Goal: Task Accomplishment & Management: Manage account settings

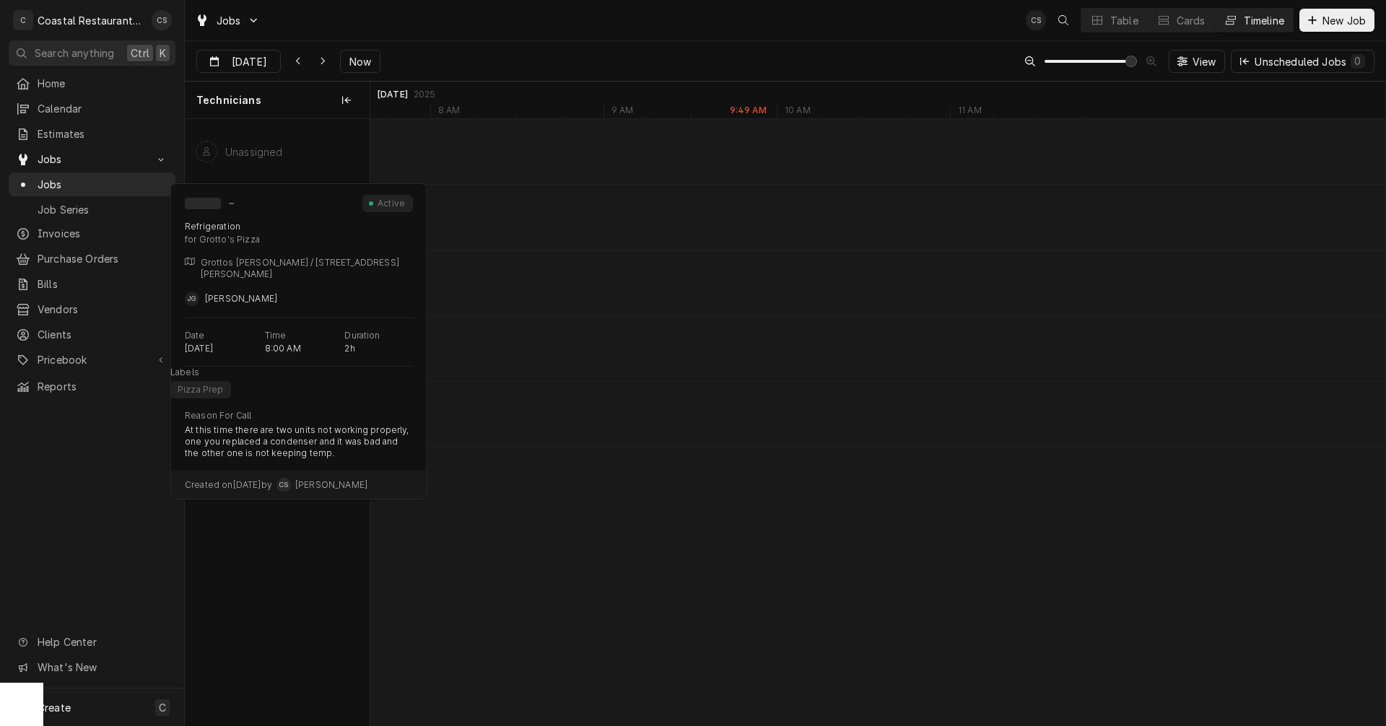
scroll to position [0, 20077]
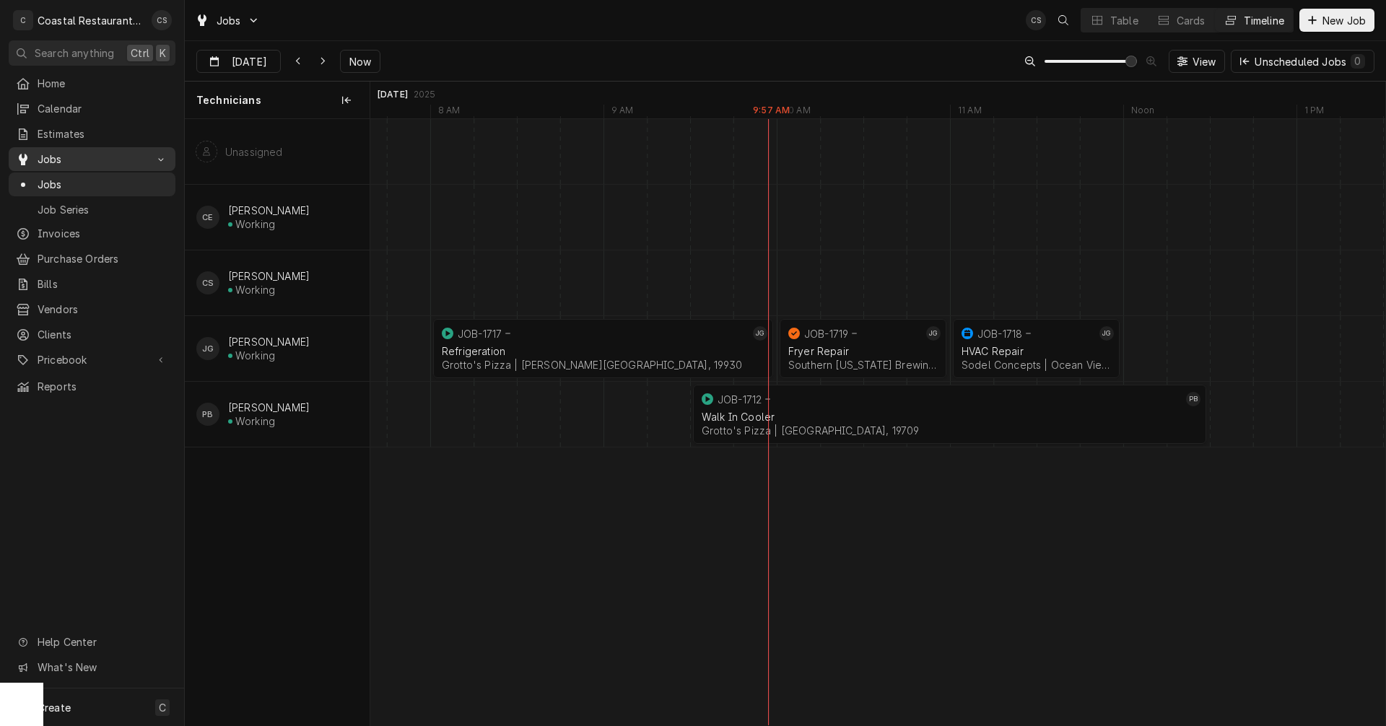
click at [54, 152] on span "Jobs" at bounding box center [92, 159] width 109 height 15
click at [55, 152] on span "Jobs" at bounding box center [92, 159] width 109 height 15
click at [58, 126] on span "Estimates" at bounding box center [103, 133] width 131 height 15
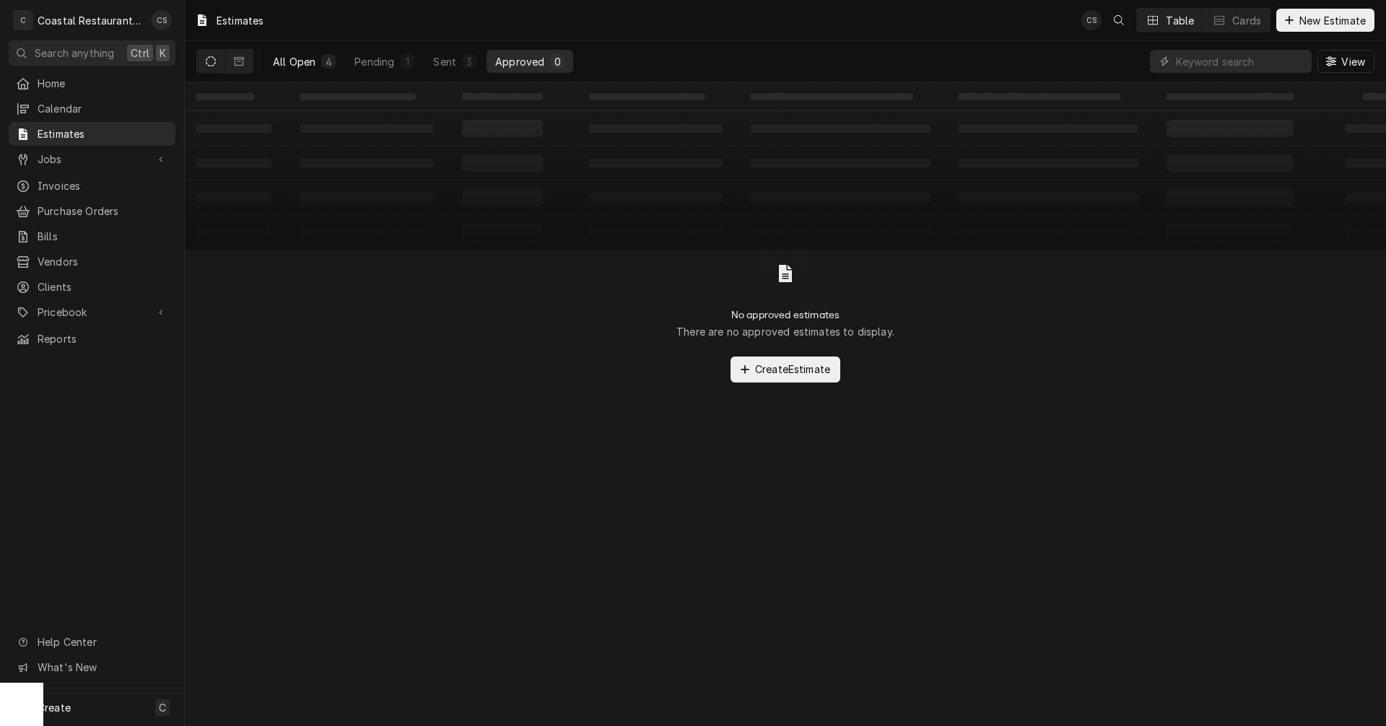
click at [297, 58] on div "All Open" at bounding box center [294, 61] width 43 height 15
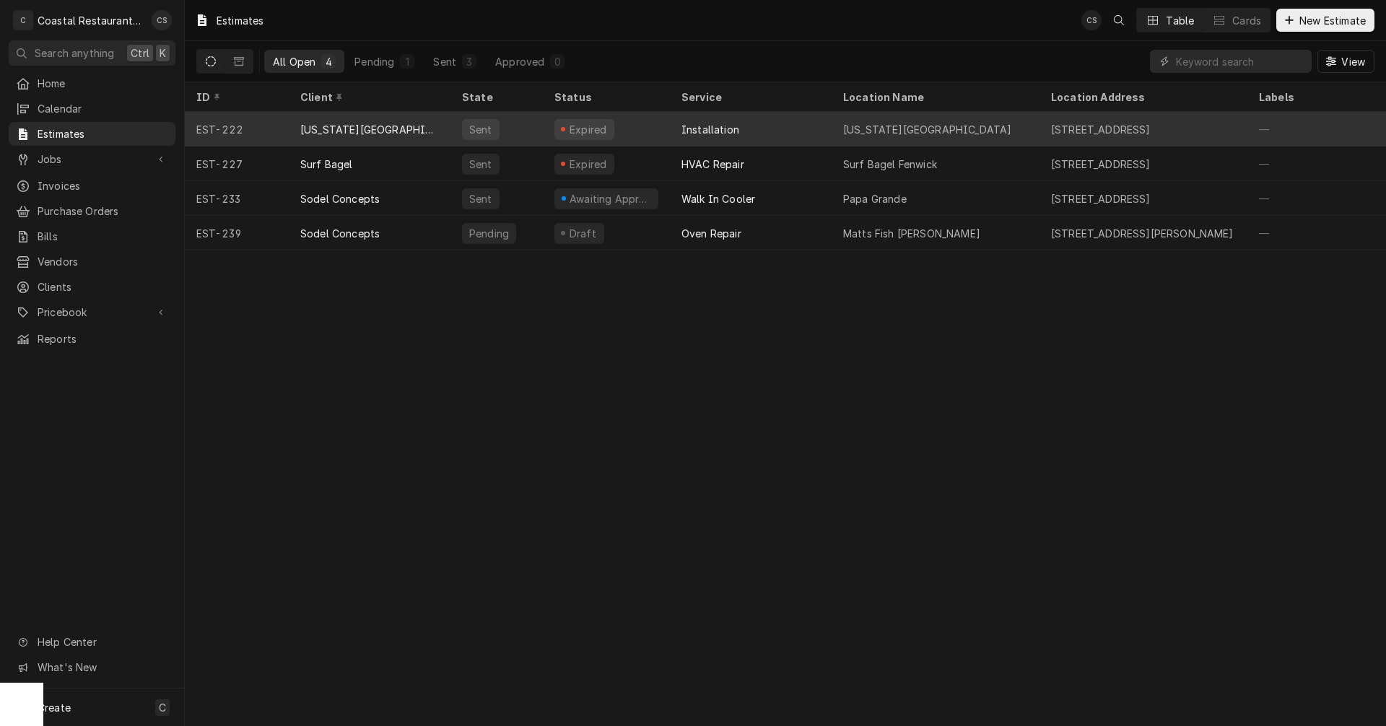
click at [374, 126] on div "Delaware Botanic Gardens" at bounding box center [369, 129] width 139 height 15
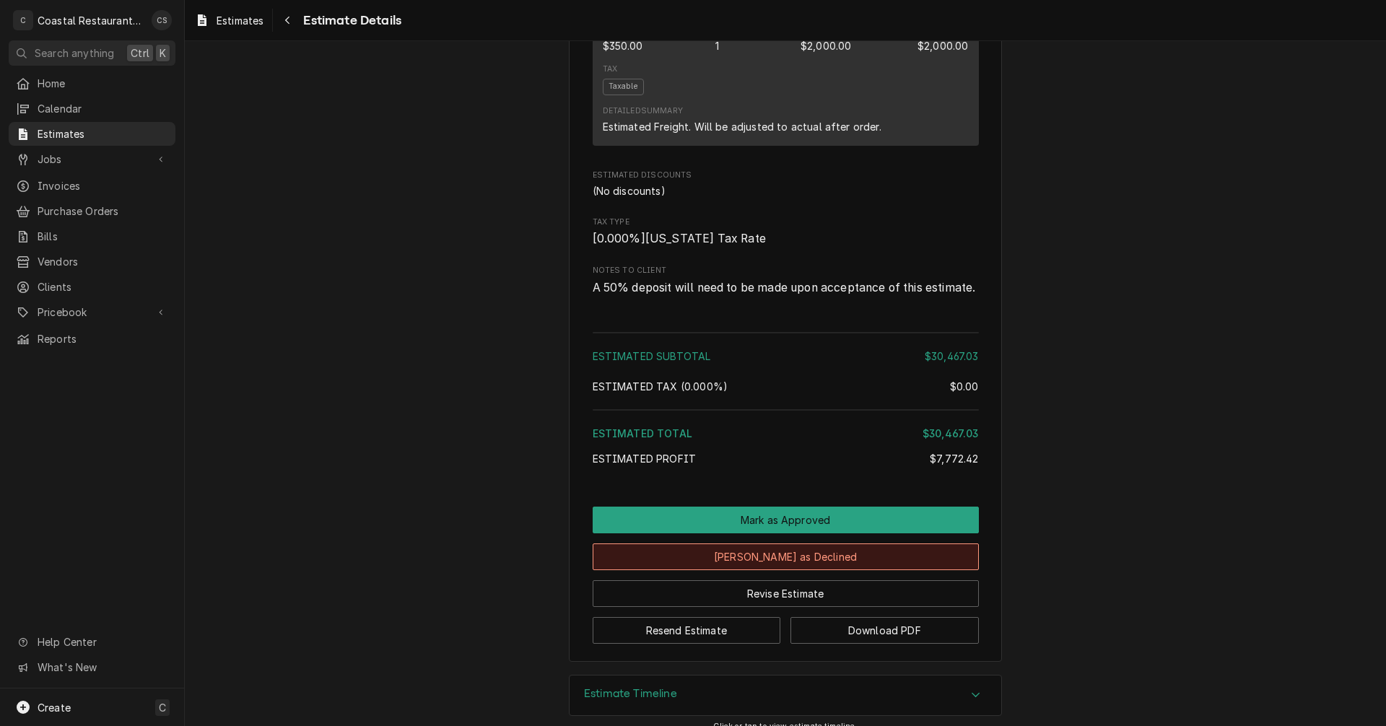
scroll to position [3890, 0]
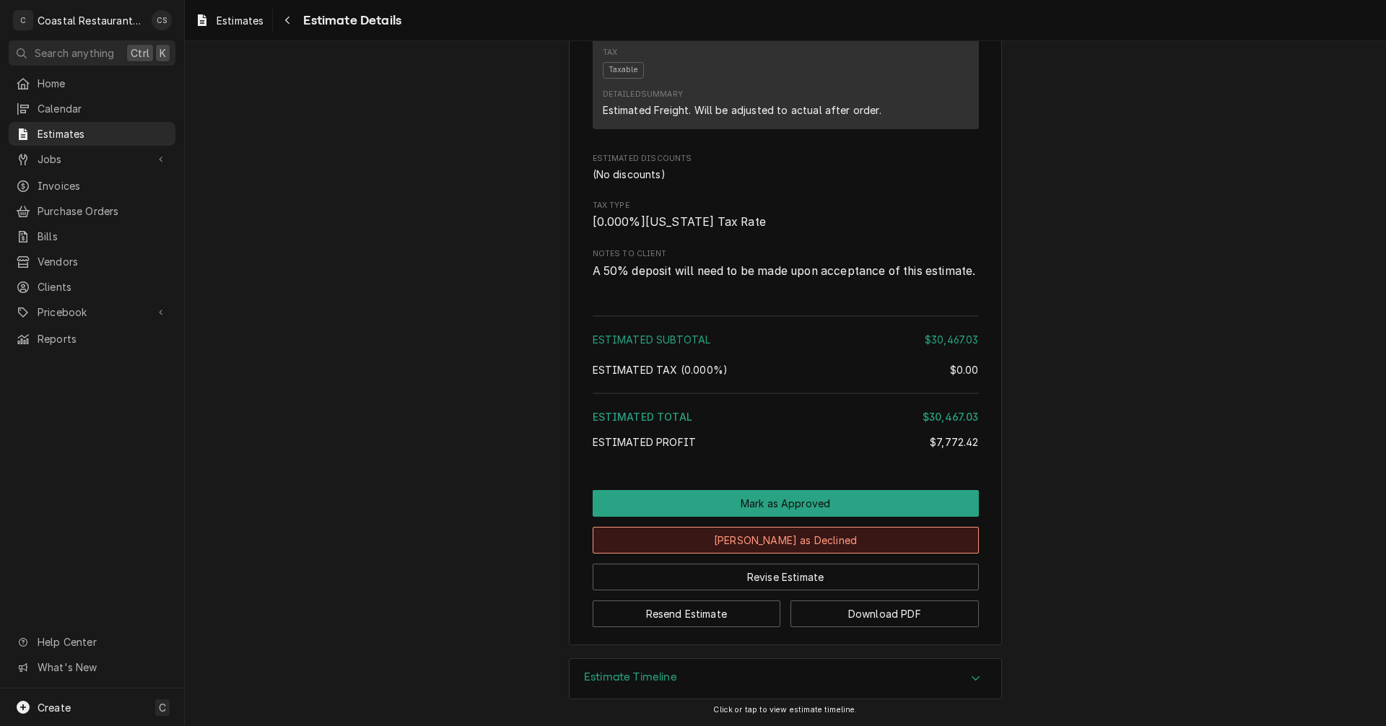
click at [798, 539] on button "Mark as Declined" at bounding box center [786, 540] width 386 height 27
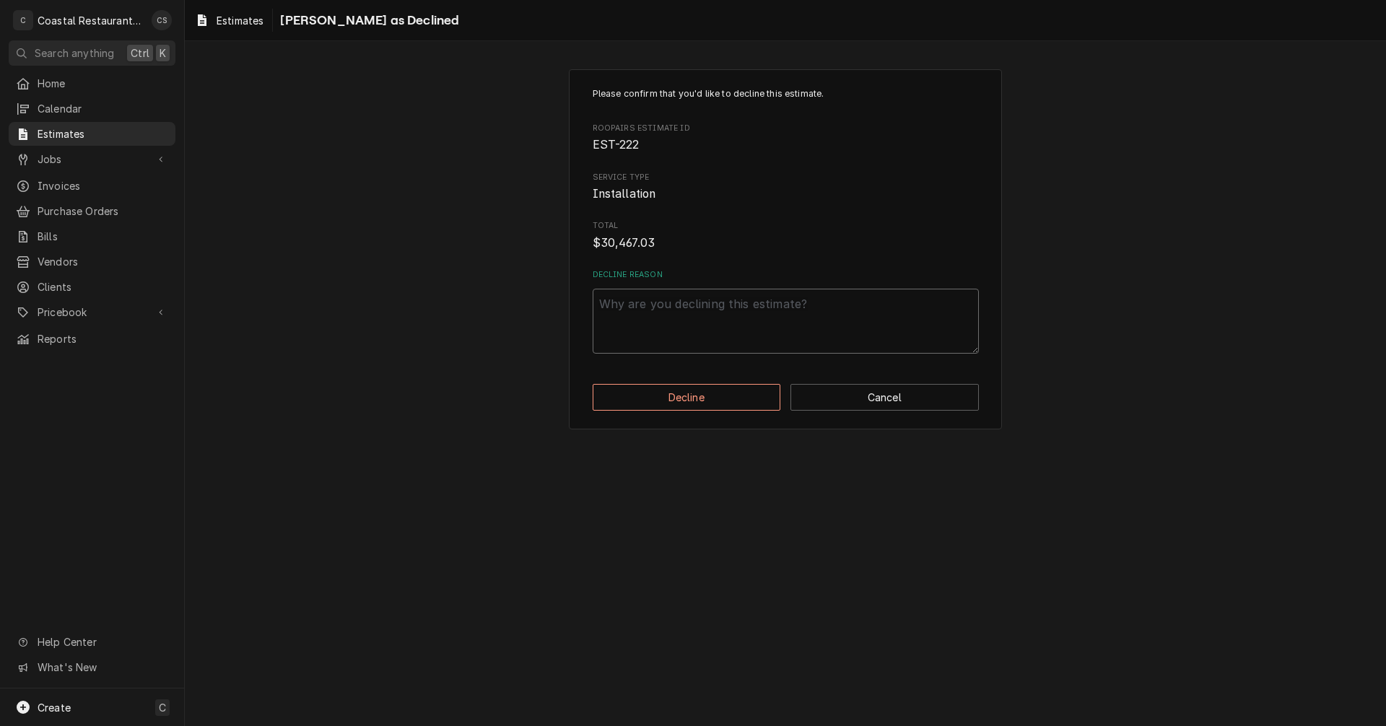
click at [683, 330] on textarea "Decline Reason" at bounding box center [786, 321] width 386 height 65
type textarea "x"
type textarea "e"
click at [658, 299] on textarea "e" at bounding box center [786, 321] width 386 height 65
type textarea "x"
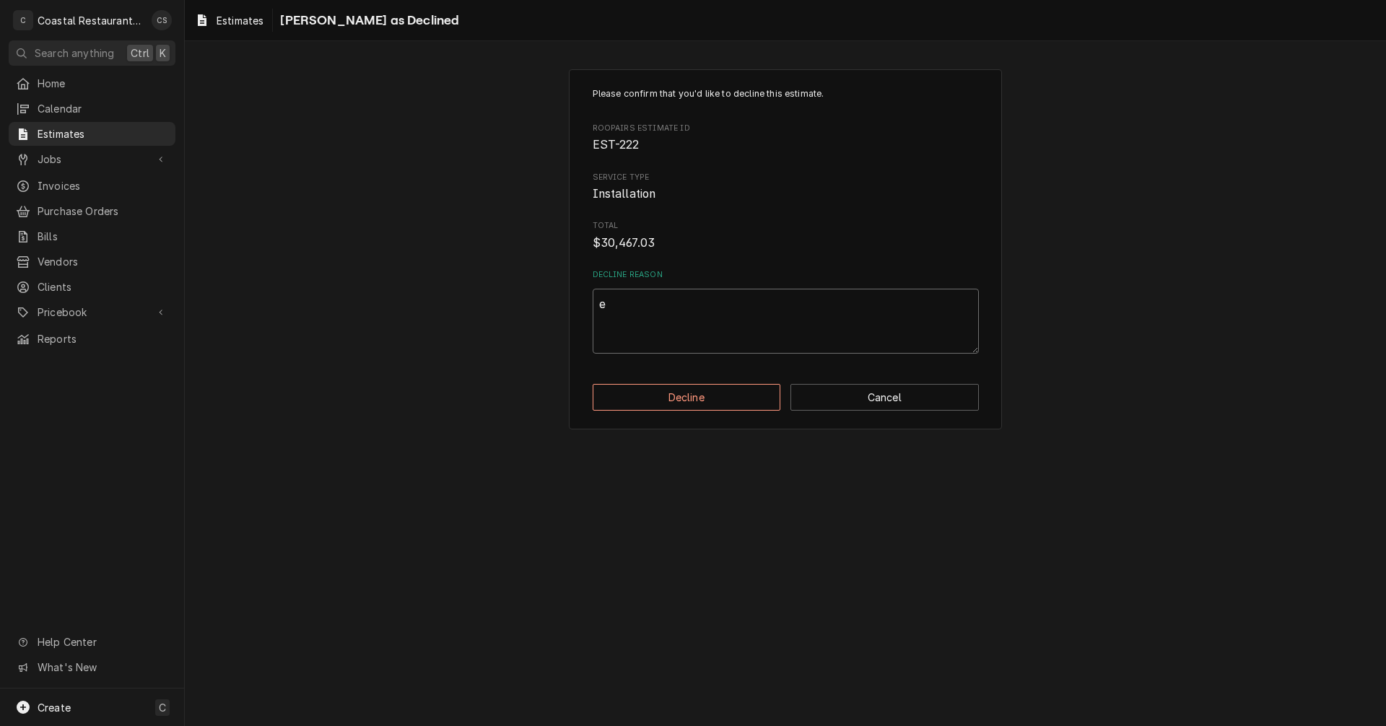
type textarea "ex"
type textarea "x"
type textarea "exp"
type textarea "x"
type textarea "expo"
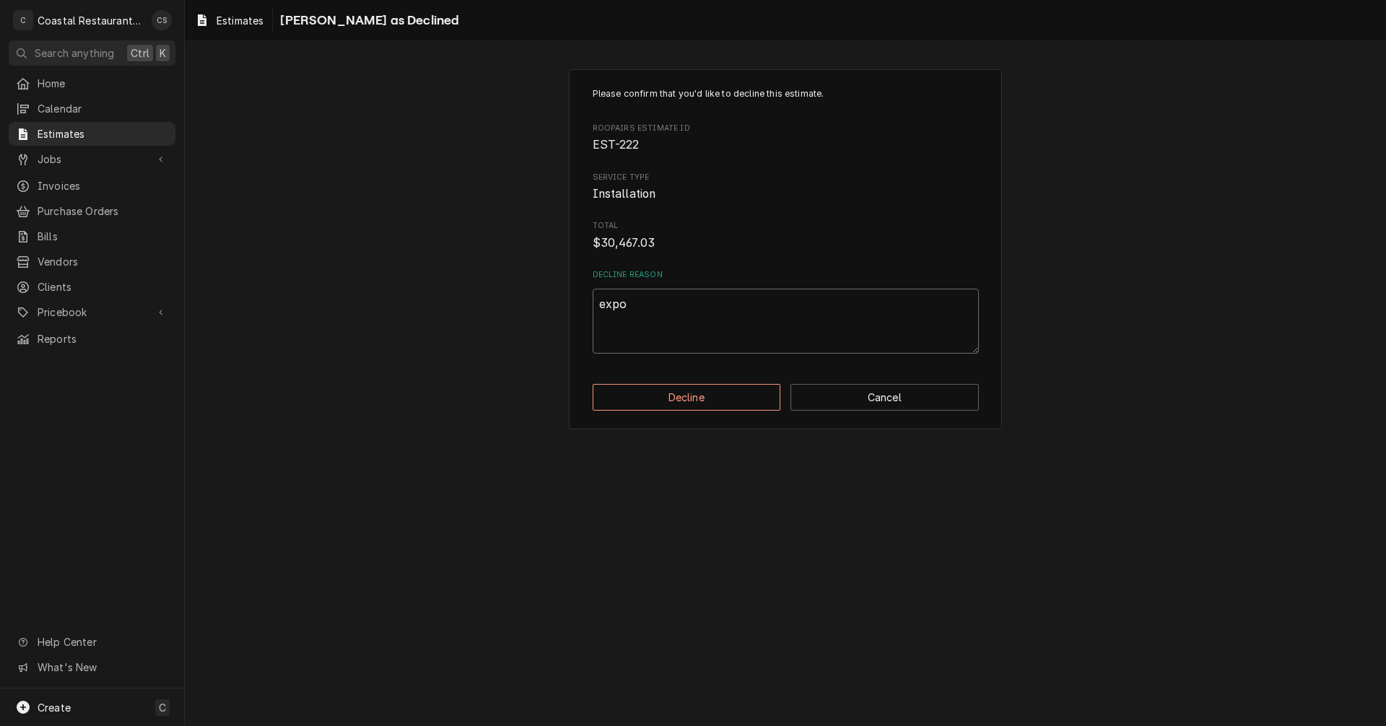
type textarea "x"
type textarea "expo"
type textarea "x"
type textarea "exp"
type textarea "x"
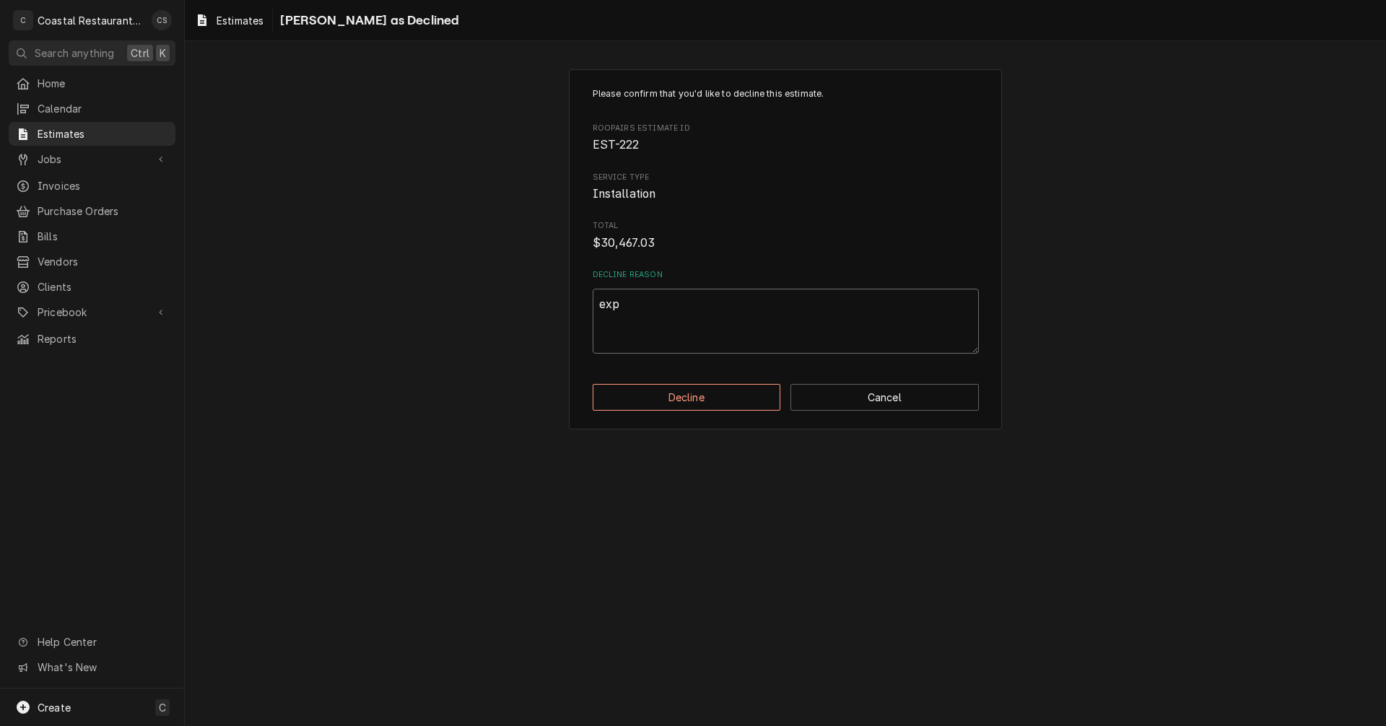
type textarea "expi"
type textarea "x"
type textarea "expir"
type textarea "x"
type textarea "expire"
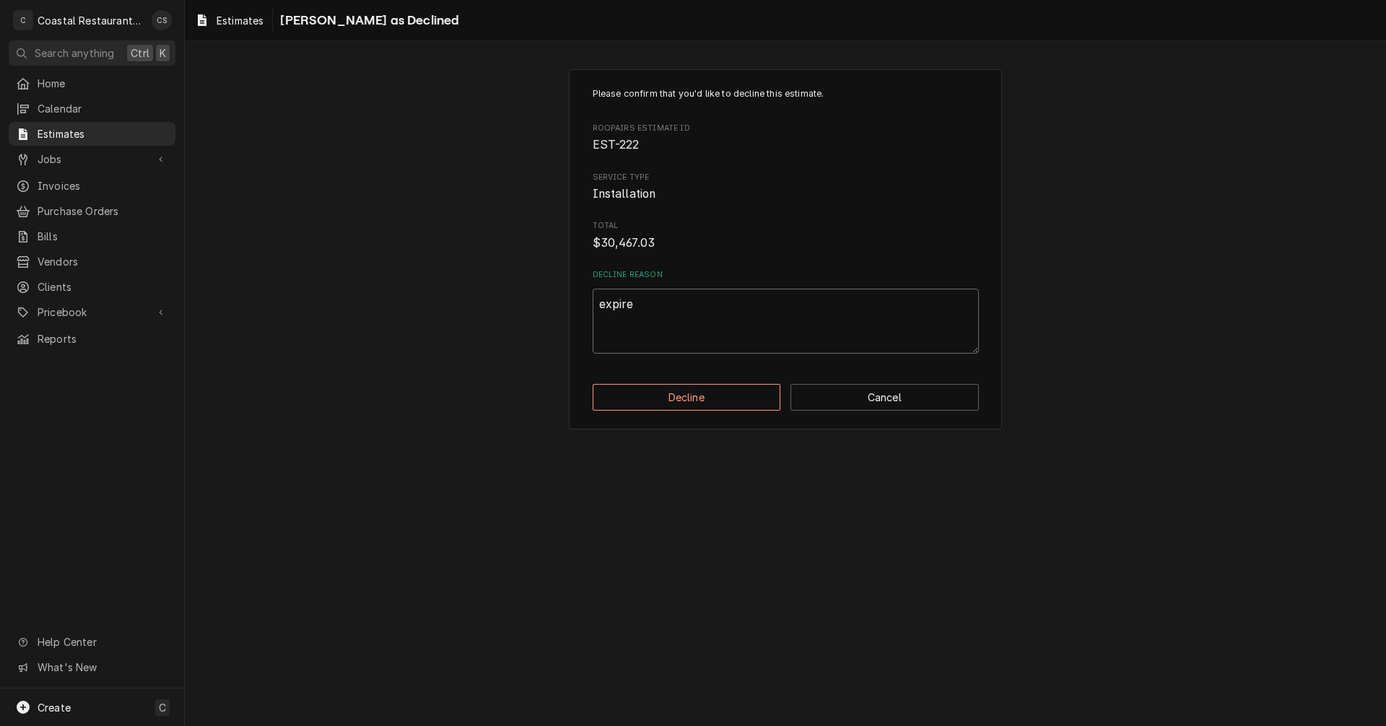
type textarea "x"
type textarea "expired"
click at [678, 403] on button "Decline" at bounding box center [687, 397] width 188 height 27
type textarea "x"
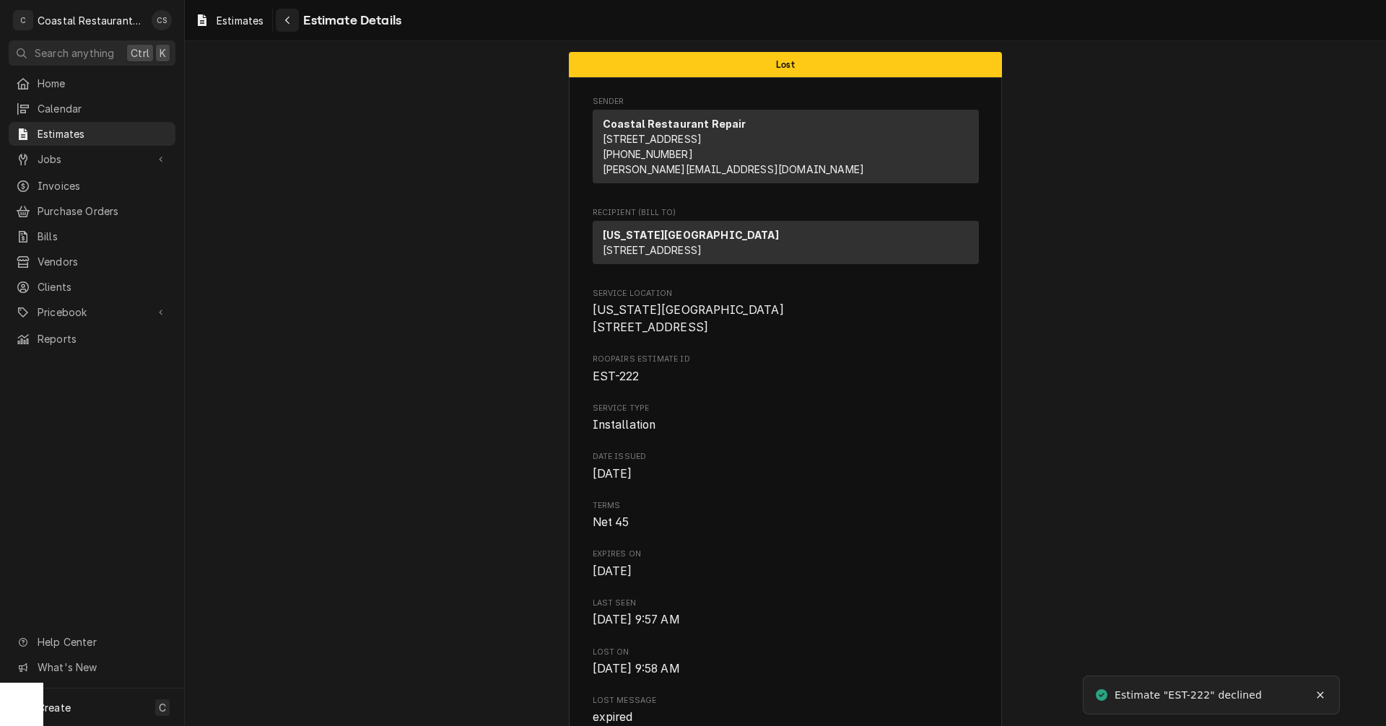
click at [286, 14] on div "Navigate back" at bounding box center [287, 20] width 14 height 14
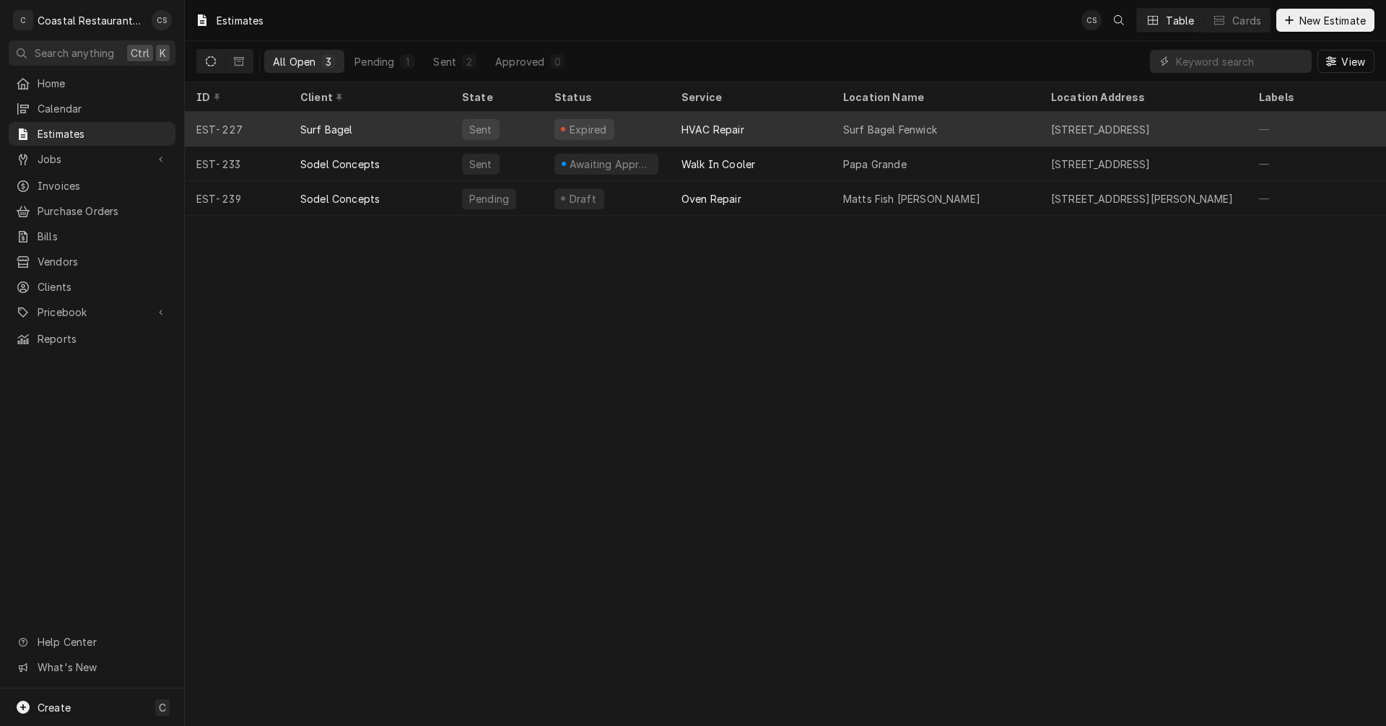
click at [364, 132] on div "Surf Bagel" at bounding box center [370, 129] width 162 height 35
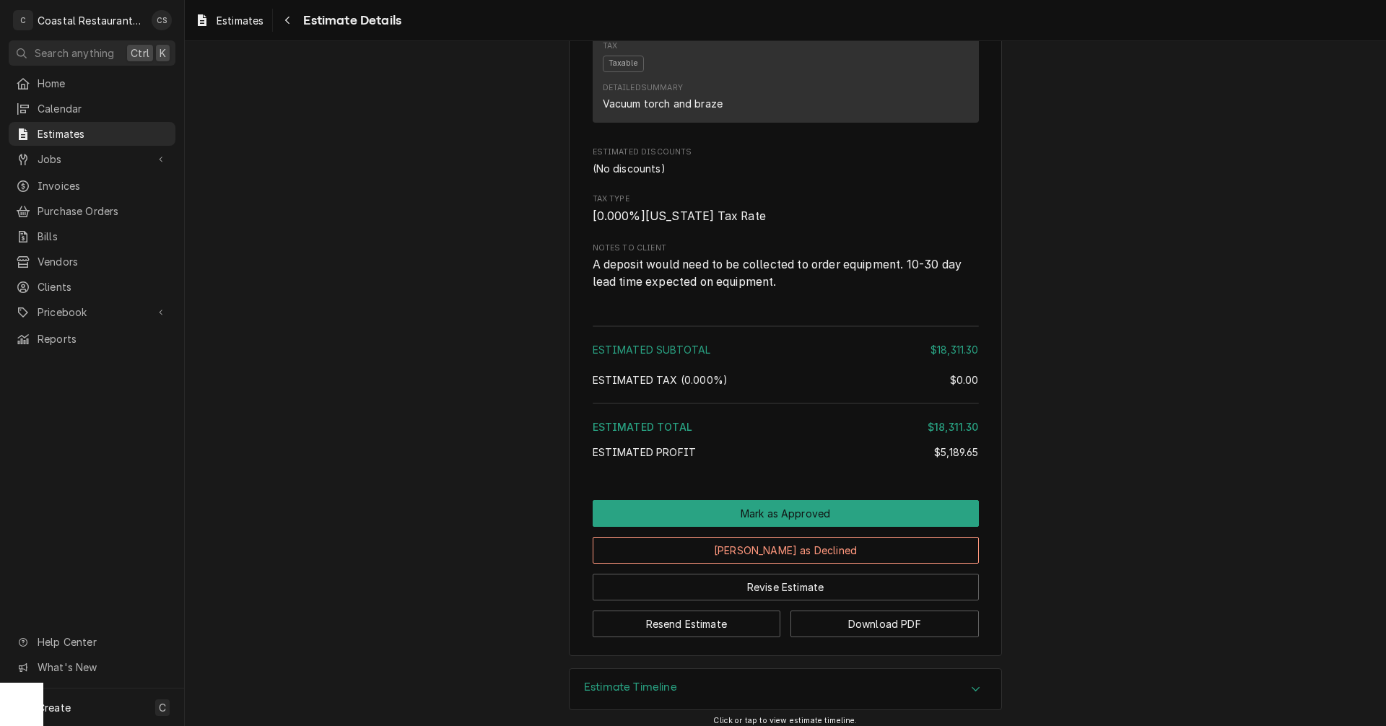
scroll to position [2059, 0]
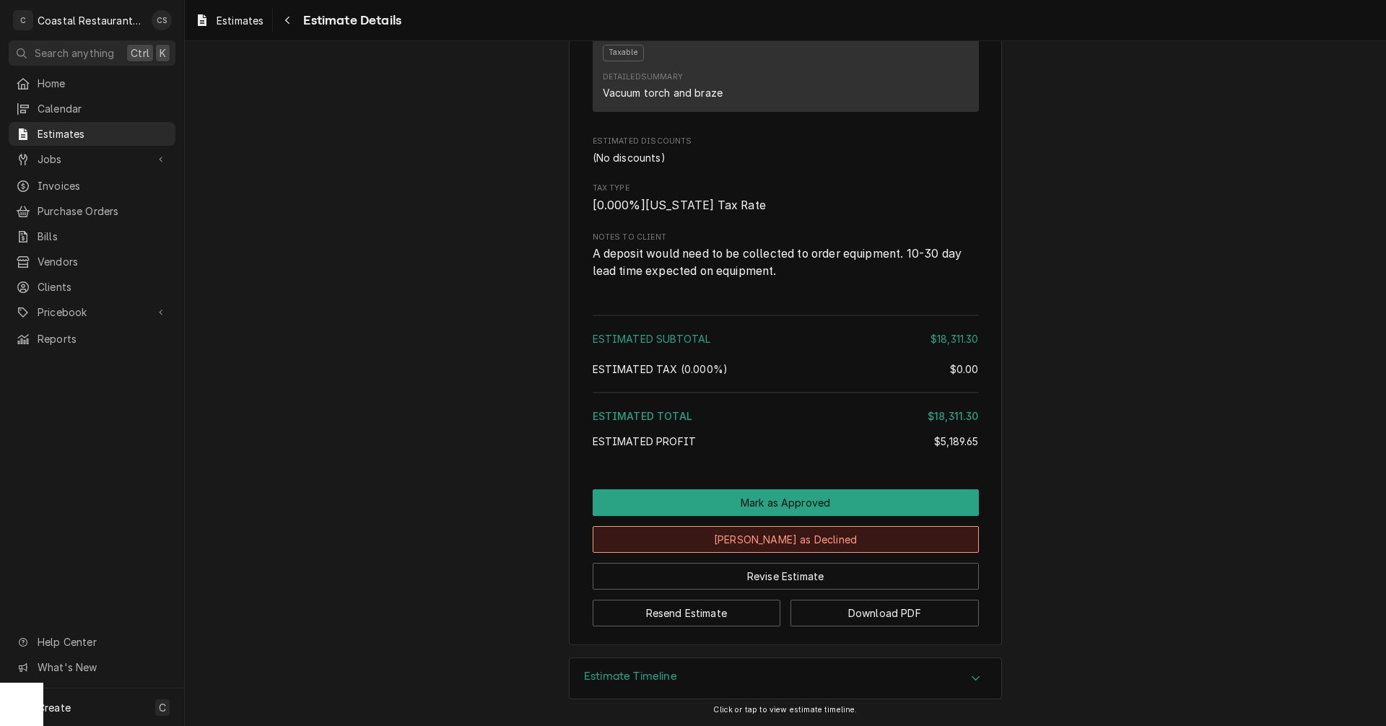
click at [795, 543] on button "Mark as Declined" at bounding box center [786, 539] width 386 height 27
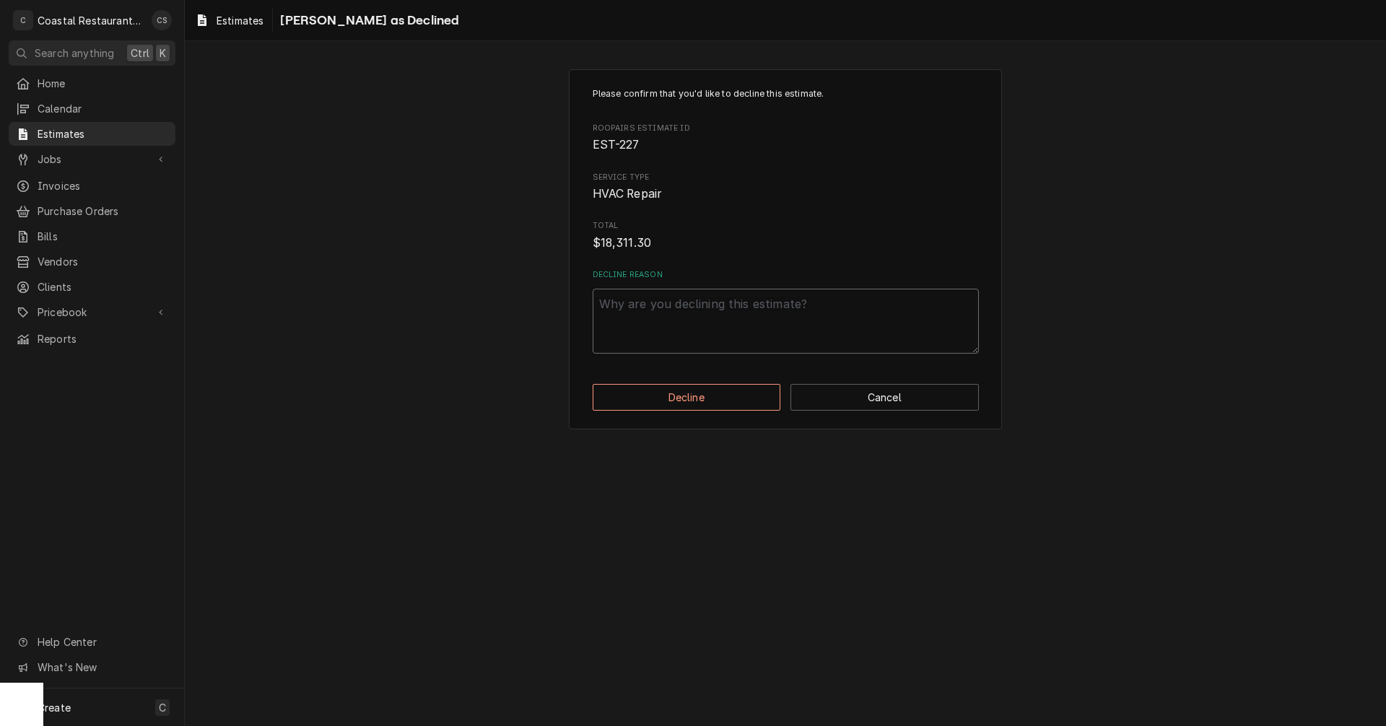
click at [702, 315] on textarea "Decline Reason" at bounding box center [786, 321] width 386 height 65
type textarea "x"
type textarea "E"
type textarea "x"
type textarea "Ex"
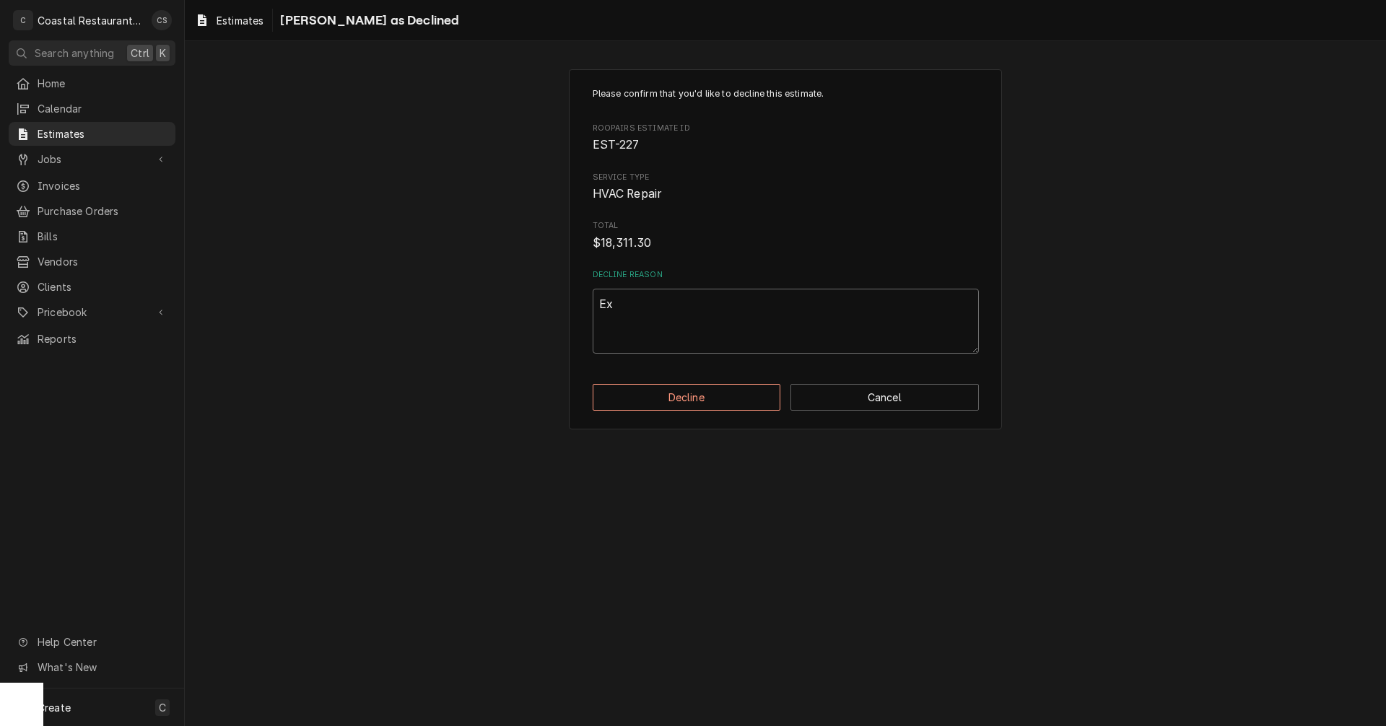
type textarea "x"
type textarea "Exp"
type textarea "x"
type textarea "Expi"
type textarea "x"
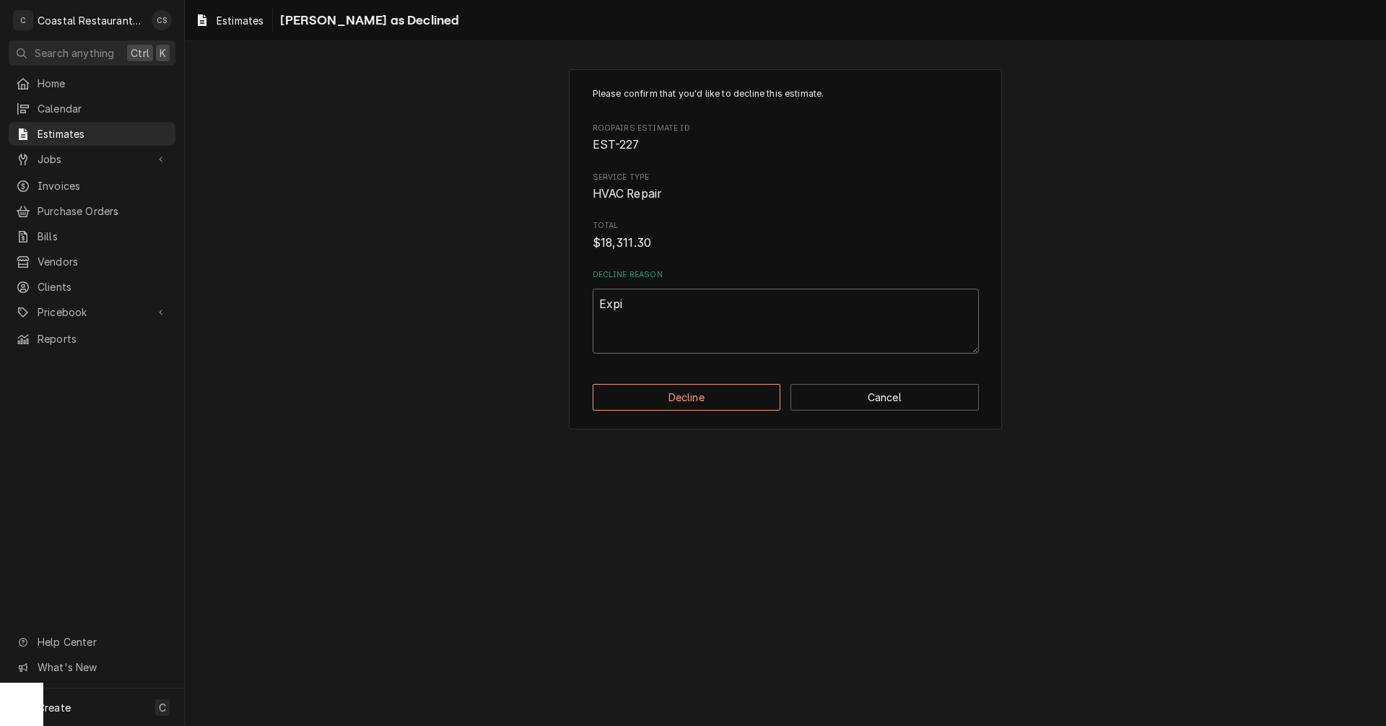
type textarea "Expir"
type textarea "x"
type textarea "Expire"
type textarea "x"
type textarea "Expired"
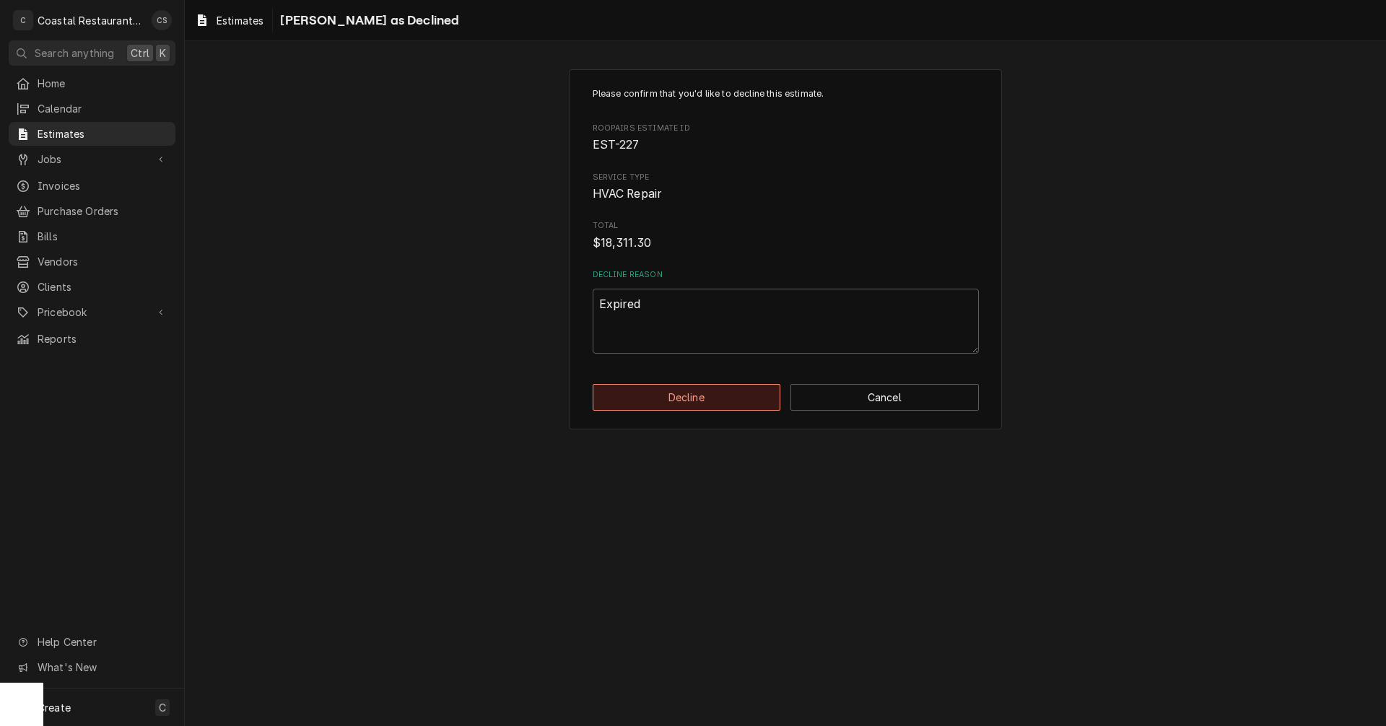
click at [686, 396] on button "Decline" at bounding box center [687, 397] width 188 height 27
type textarea "x"
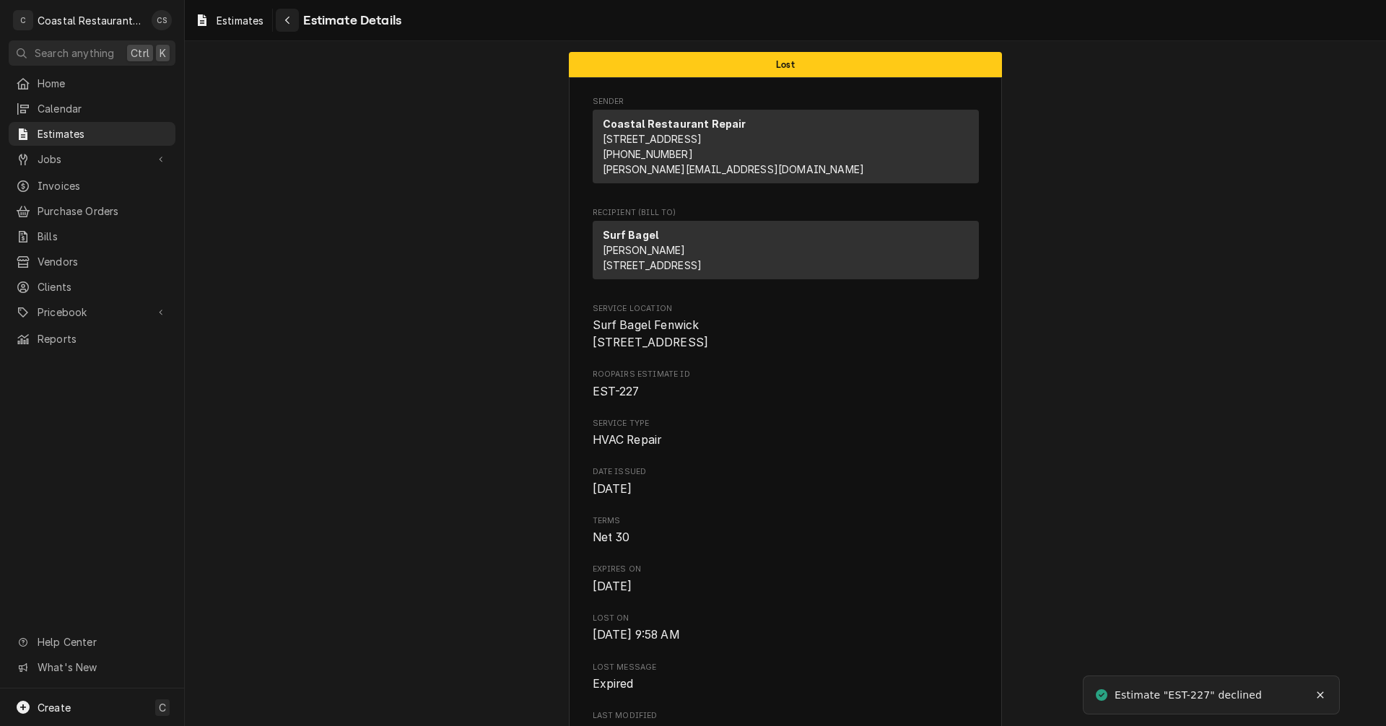
click at [290, 18] on icon "Navigate back" at bounding box center [287, 20] width 6 height 10
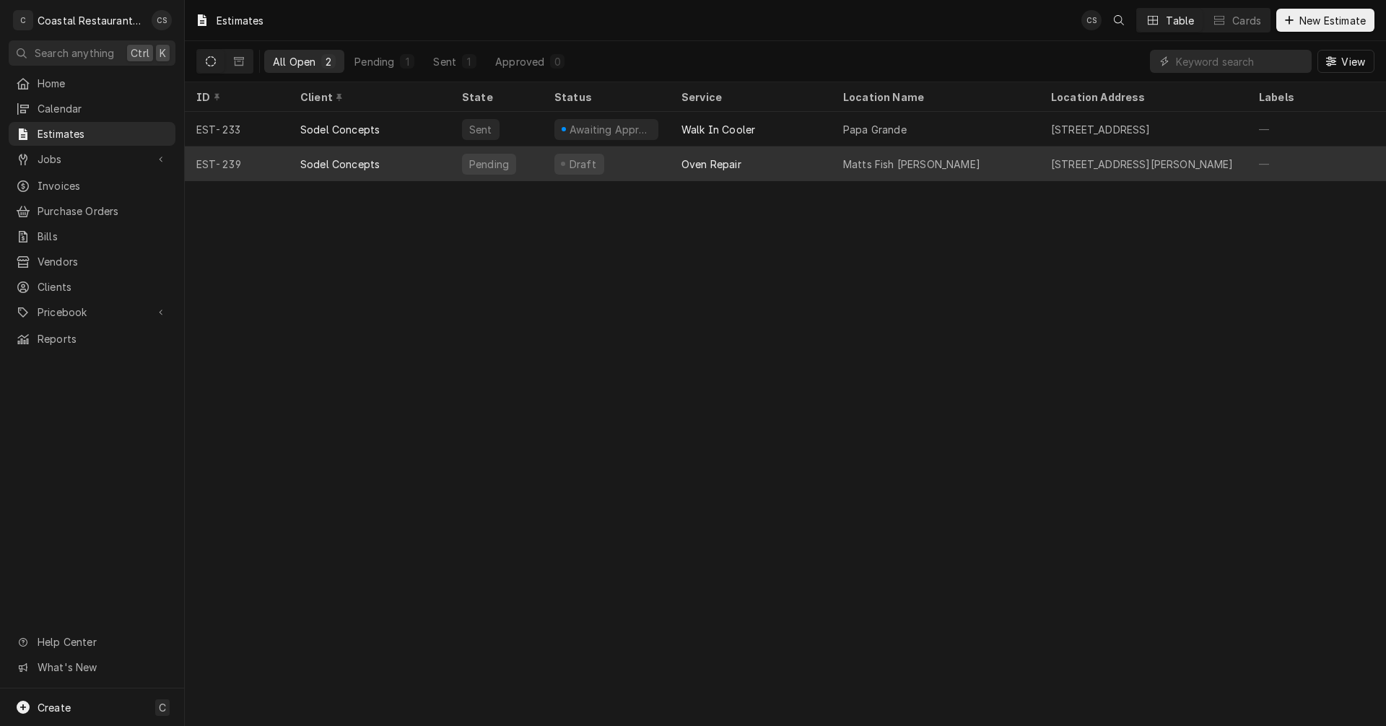
click at [916, 160] on div "Matts Fish Camp Bethany" at bounding box center [911, 164] width 137 height 15
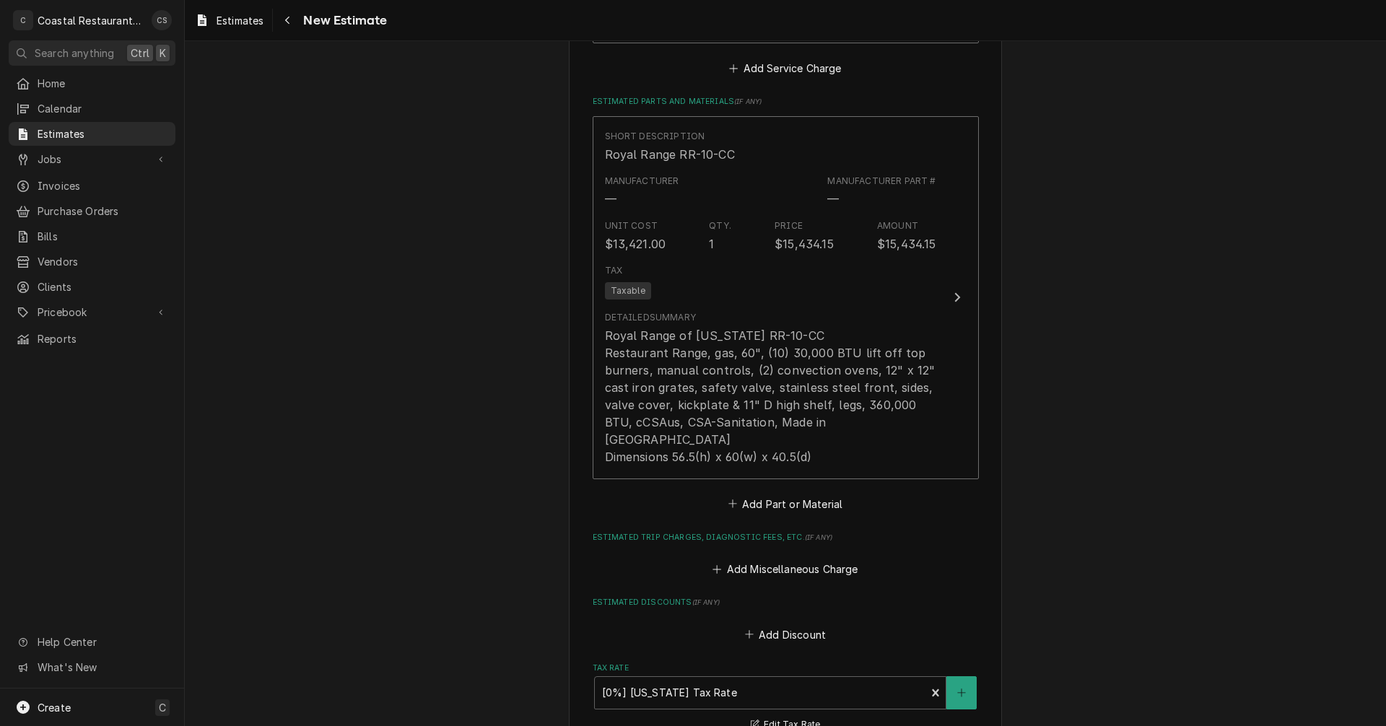
scroll to position [1660, 0]
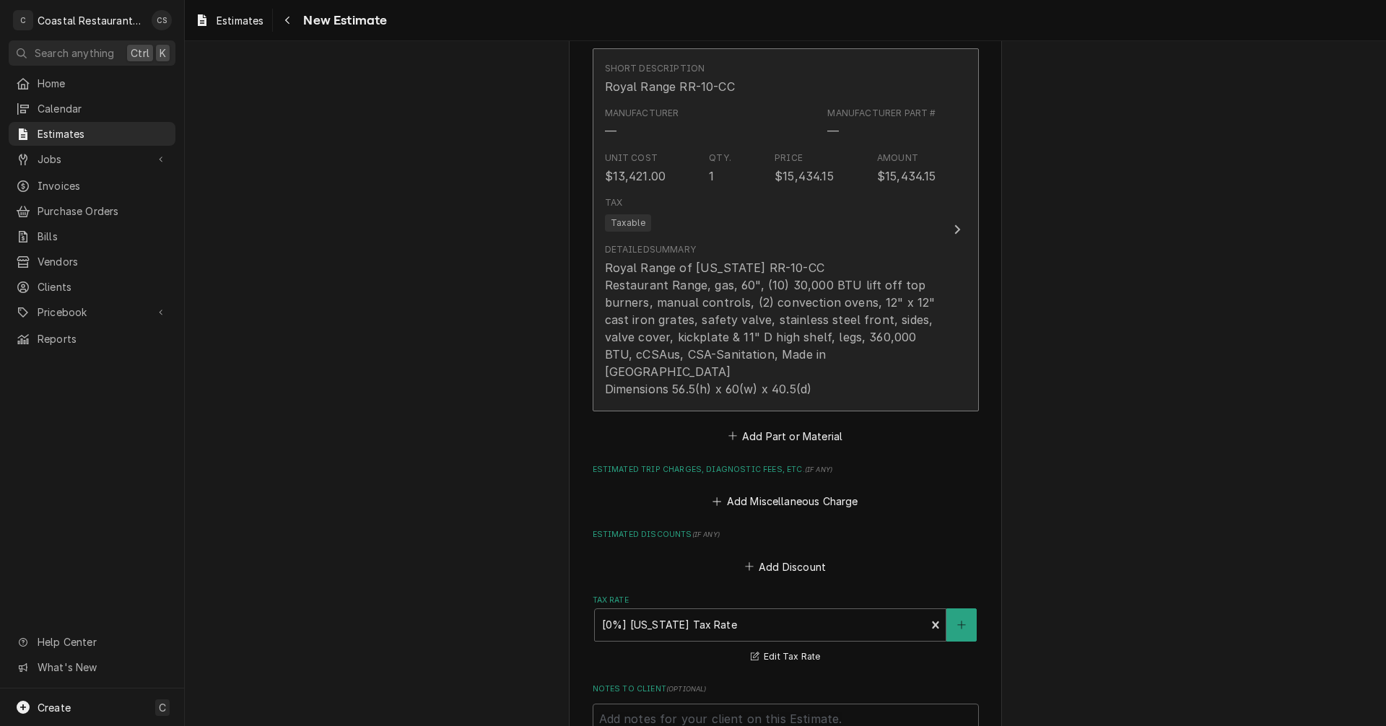
click at [737, 262] on div "Royal Range of [US_STATE] RR-10-CC Restaurant Range, gas, 60", (10) 30,000 BTU …" at bounding box center [770, 328] width 331 height 139
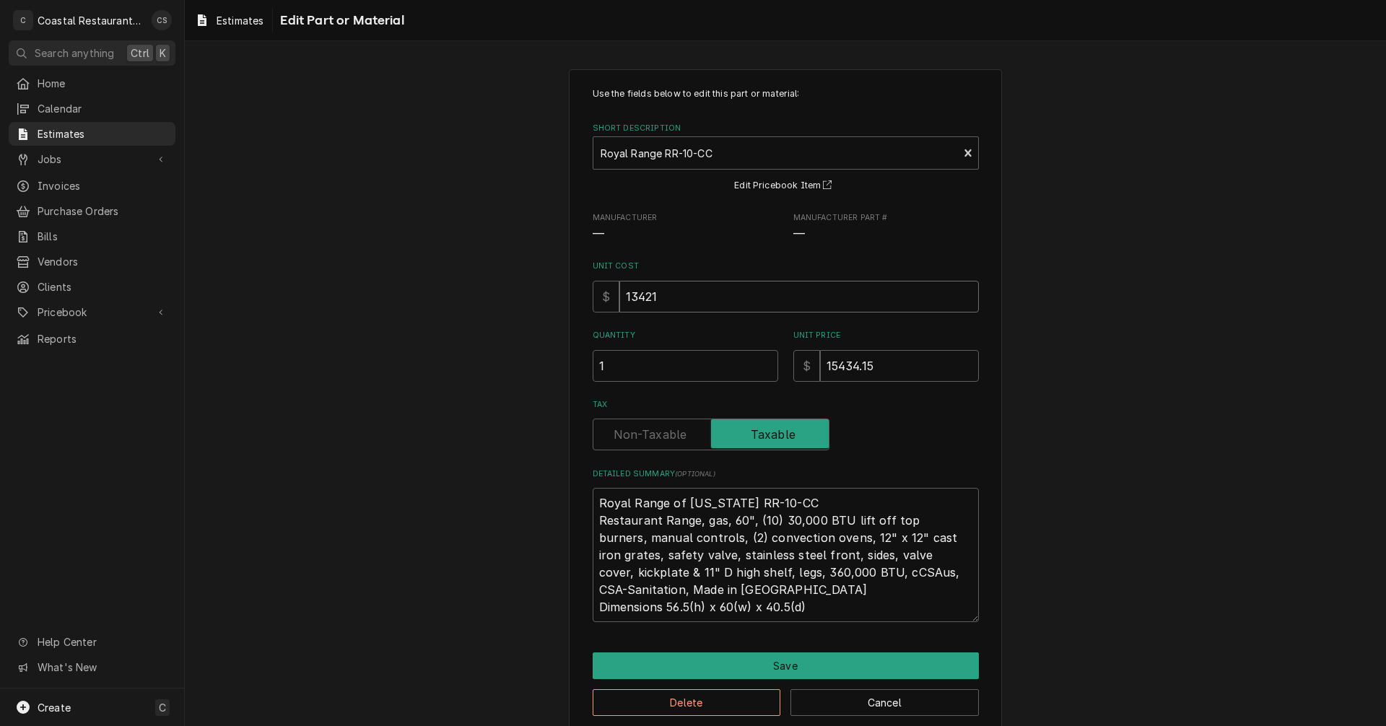
click at [632, 296] on input "13421" at bounding box center [798, 297] width 359 height 32
type textarea "x"
type input "1421"
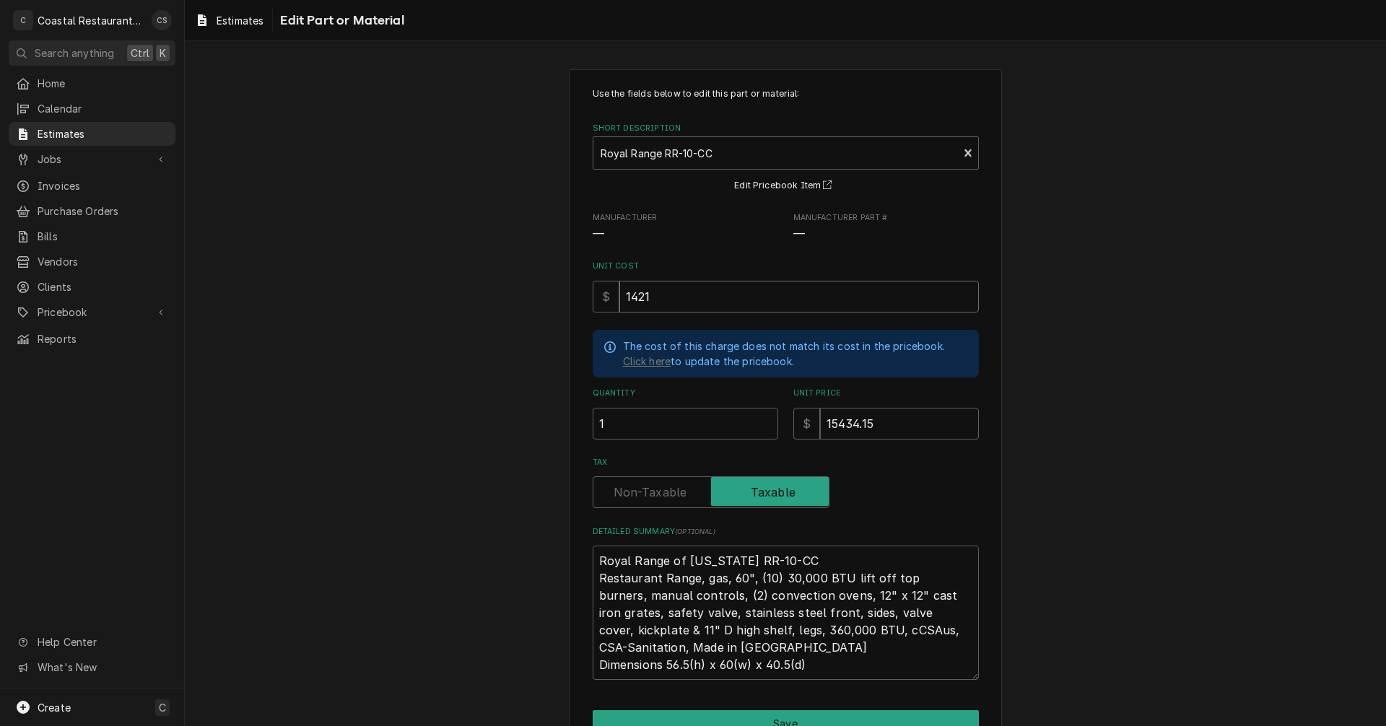
type textarea "x"
type input "14421"
type textarea "x"
type input "1421"
type textarea "x"
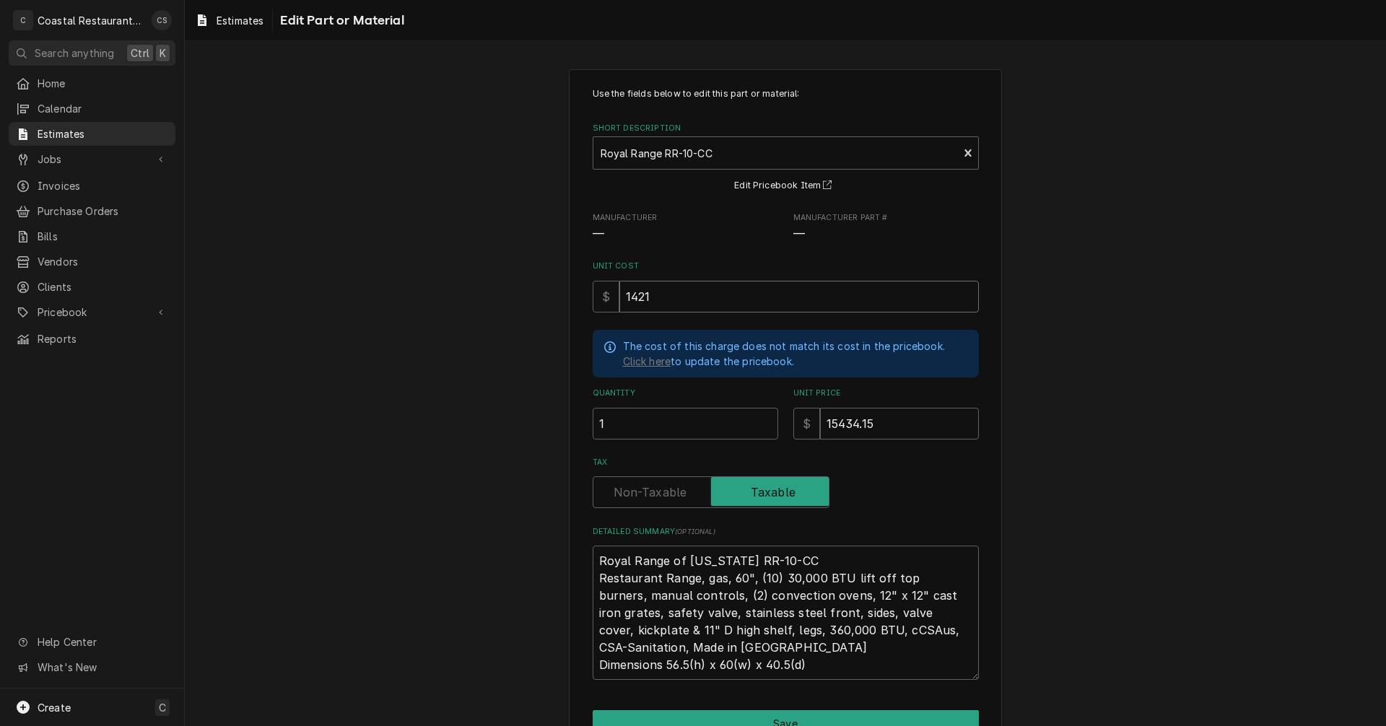
type input "14121"
type textarea "x"
type input "1412"
type textarea "x"
type input "14122"
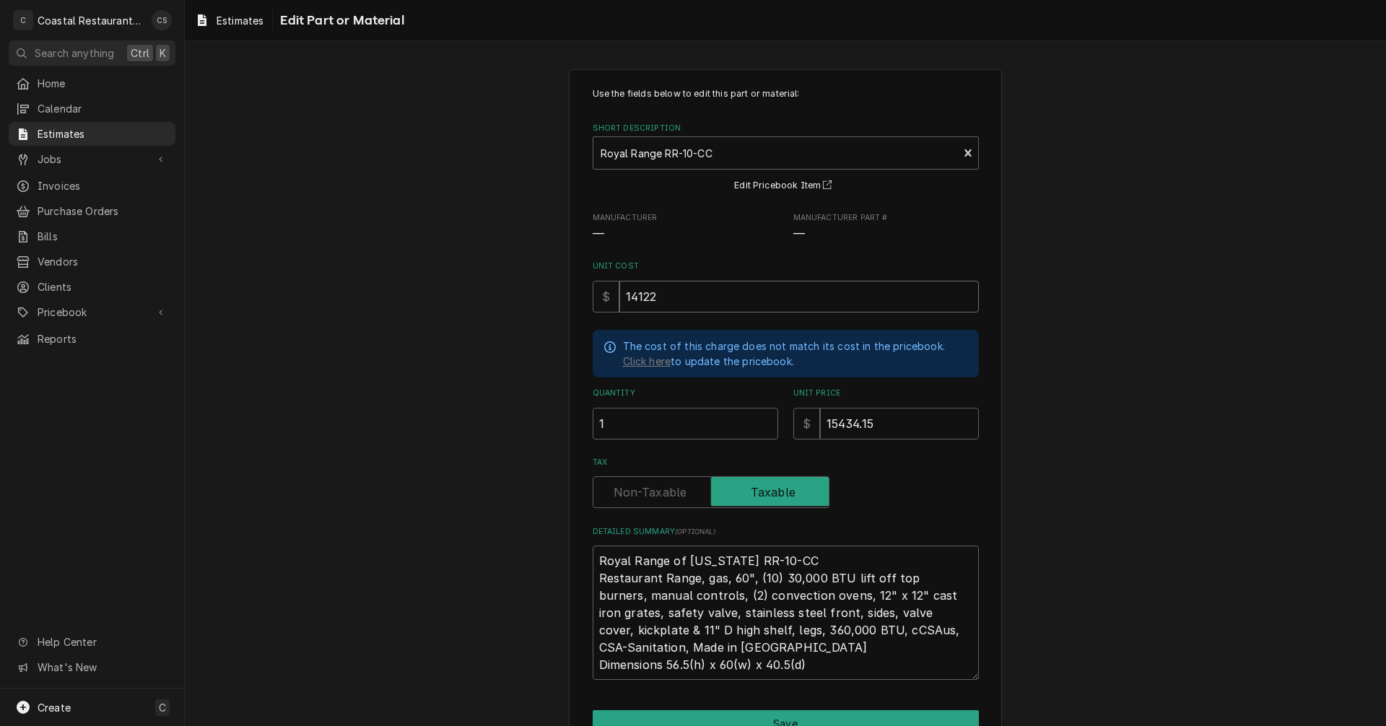
type textarea "x"
type input "14122"
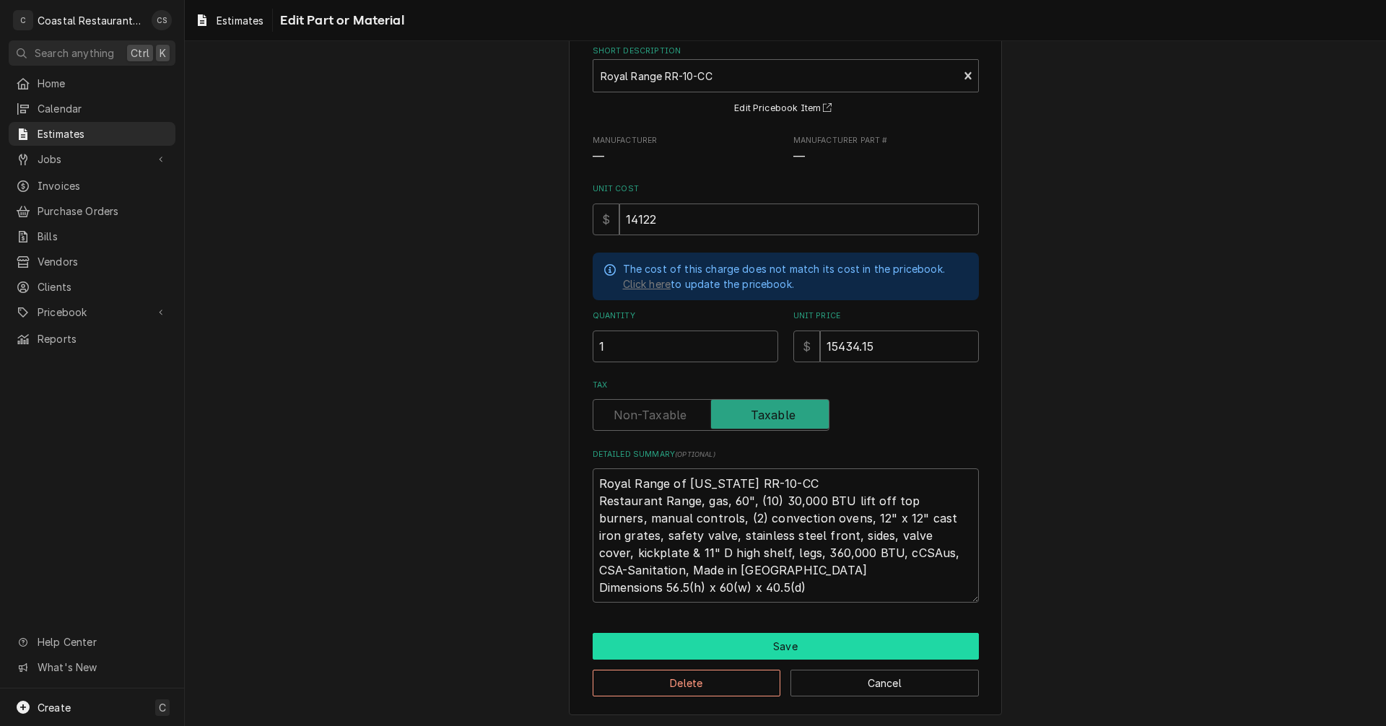
click at [764, 646] on button "Save" at bounding box center [786, 646] width 386 height 27
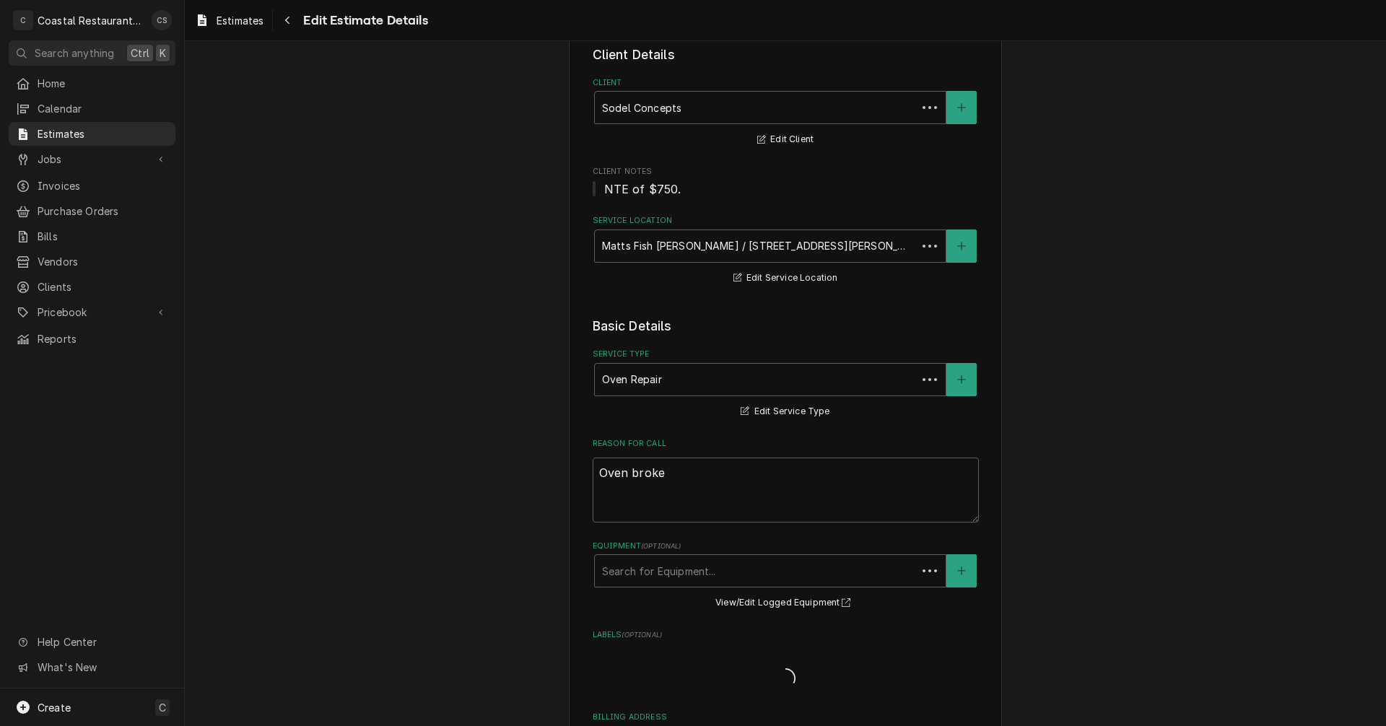
scroll to position [1643, 0]
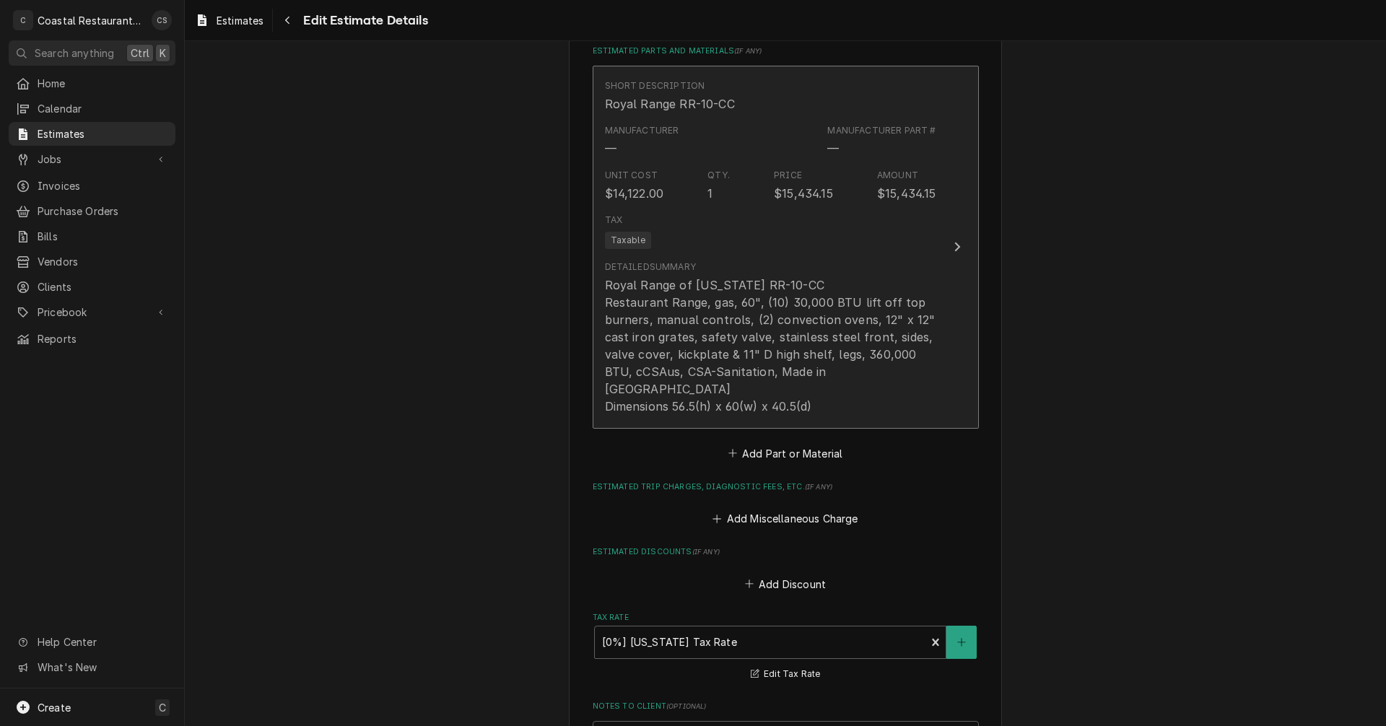
click at [788, 247] on div "Tax Taxable" at bounding box center [770, 231] width 331 height 46
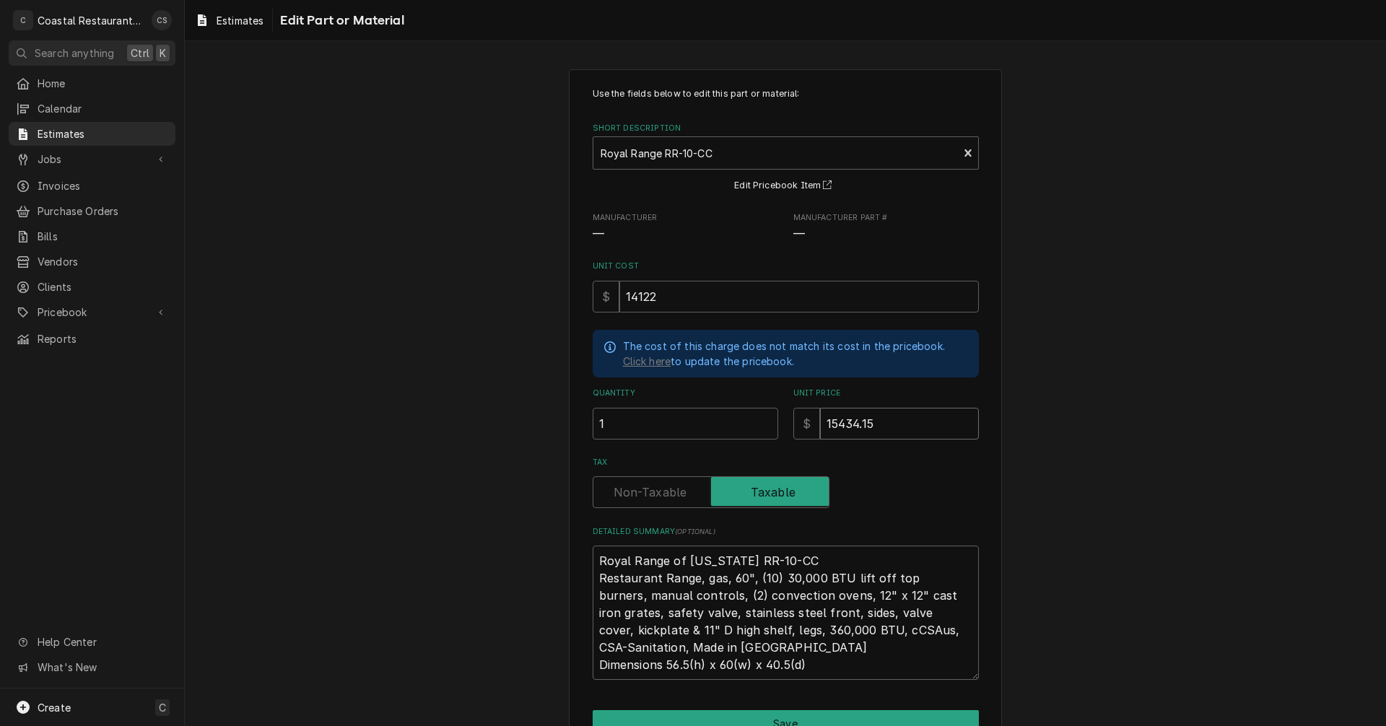
drag, startPoint x: 856, startPoint y: 423, endPoint x: 815, endPoint y: 423, distance: 41.1
click at [820, 423] on input "15434.15" at bounding box center [899, 424] width 159 height 32
click at [909, 504] on div "Tax" at bounding box center [786, 492] width 386 height 32
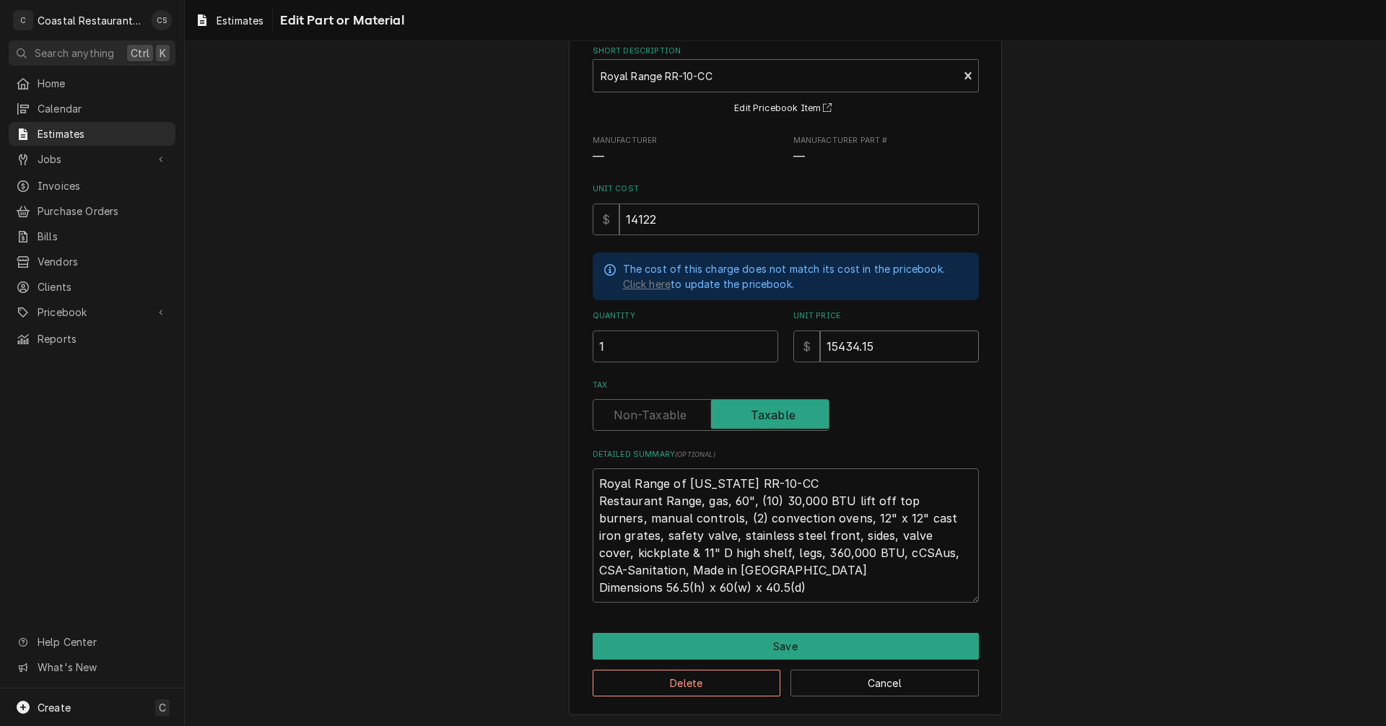
click at [862, 350] on input "15434.15" at bounding box center [899, 347] width 159 height 32
drag, startPoint x: 878, startPoint y: 345, endPoint x: 824, endPoint y: 346, distance: 54.9
click at [824, 346] on input "15434.15" at bounding box center [899, 347] width 159 height 32
type textarea "x"
type input "1"
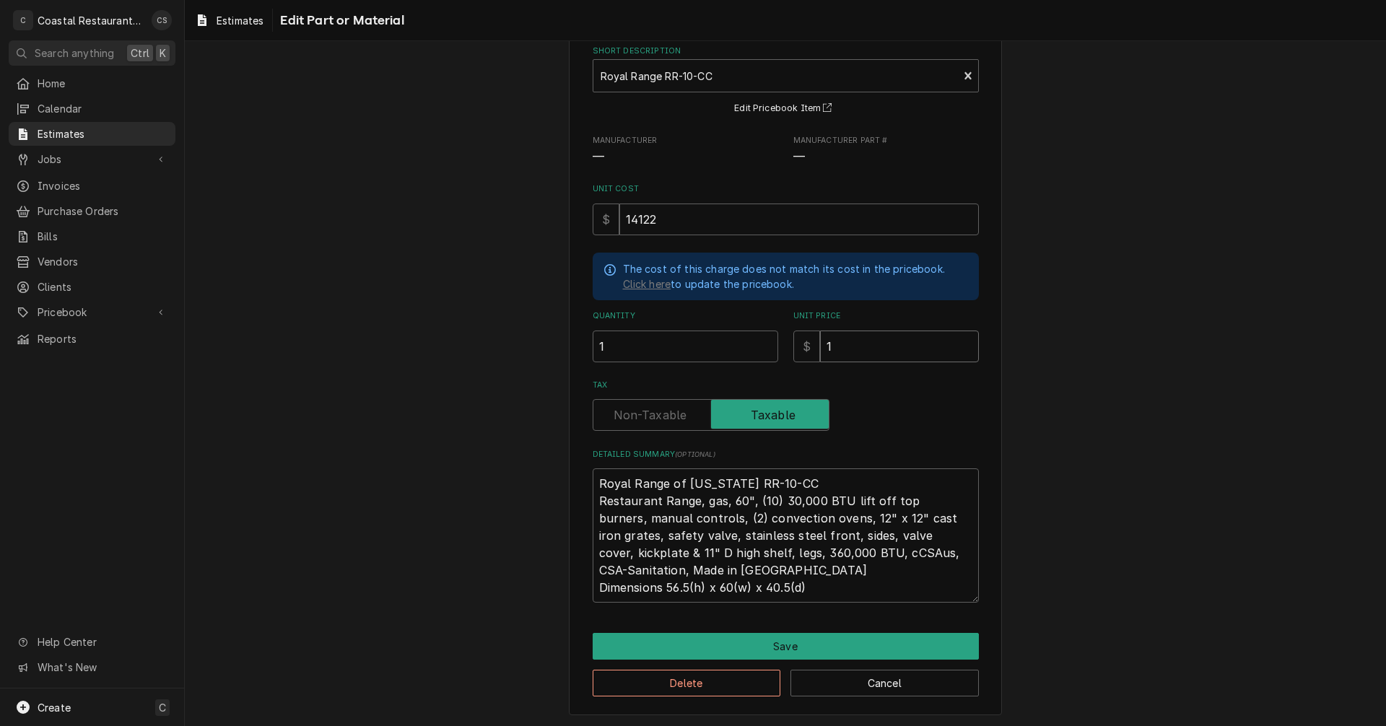
type textarea "x"
type input "16"
type textarea "x"
type input "169"
type textarea "x"
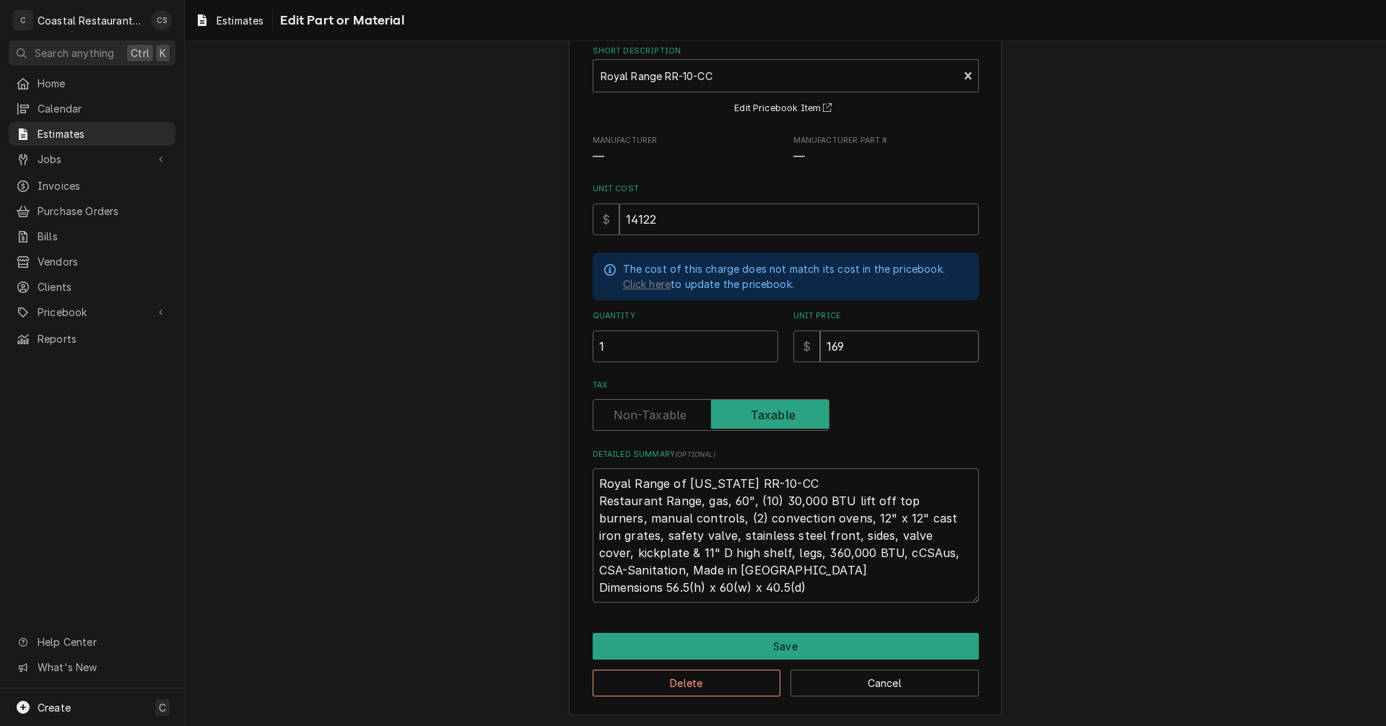
type input "1694"
type textarea "x"
type input "16946"
type textarea "x"
type input "16946.4"
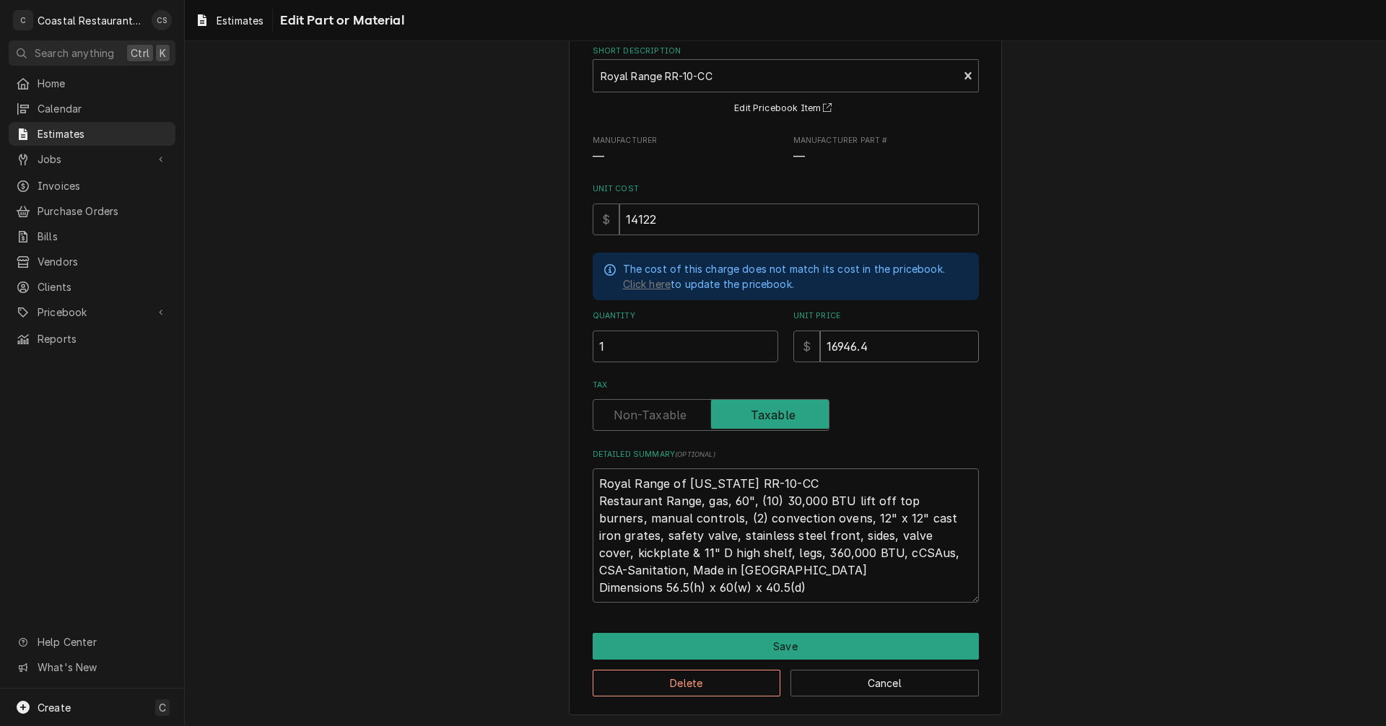
type textarea "x"
type input "16946.40"
type textarea "x"
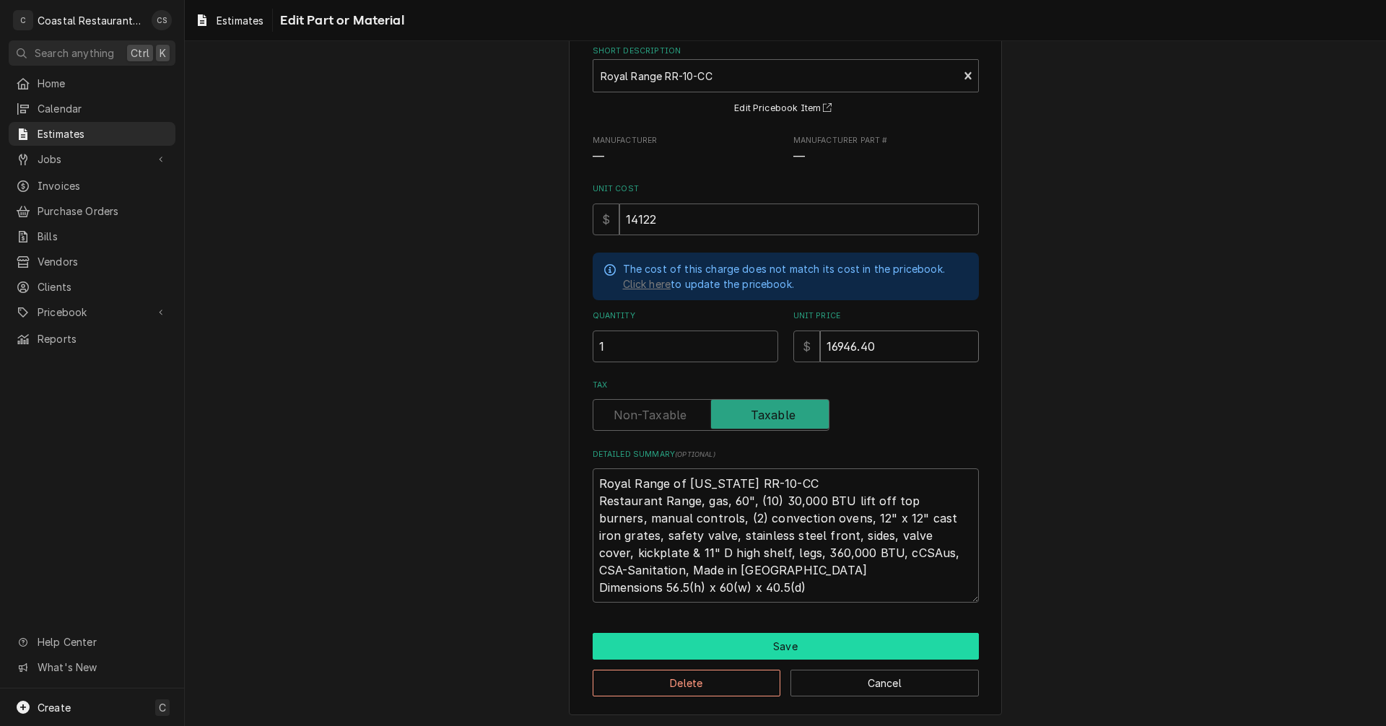
type input "16946.40"
click at [773, 642] on button "Save" at bounding box center [786, 646] width 386 height 27
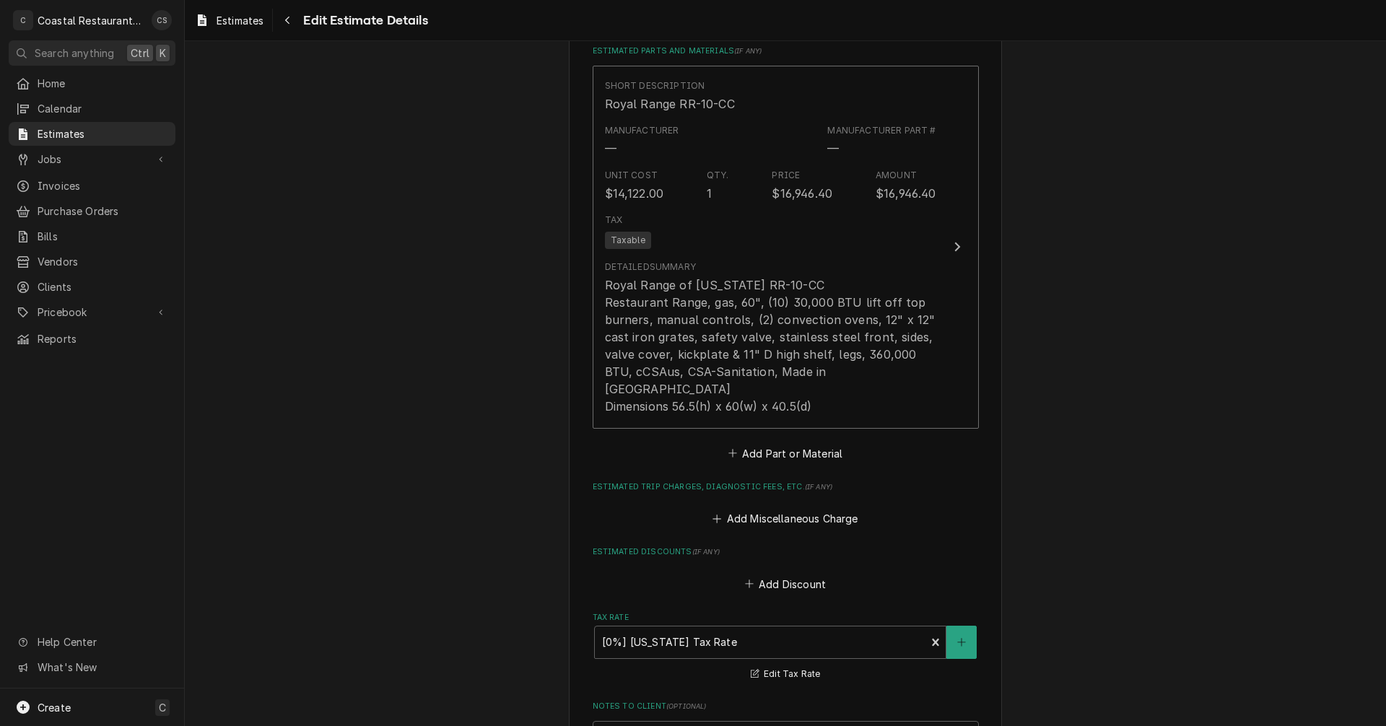
scroll to position [1625, 0]
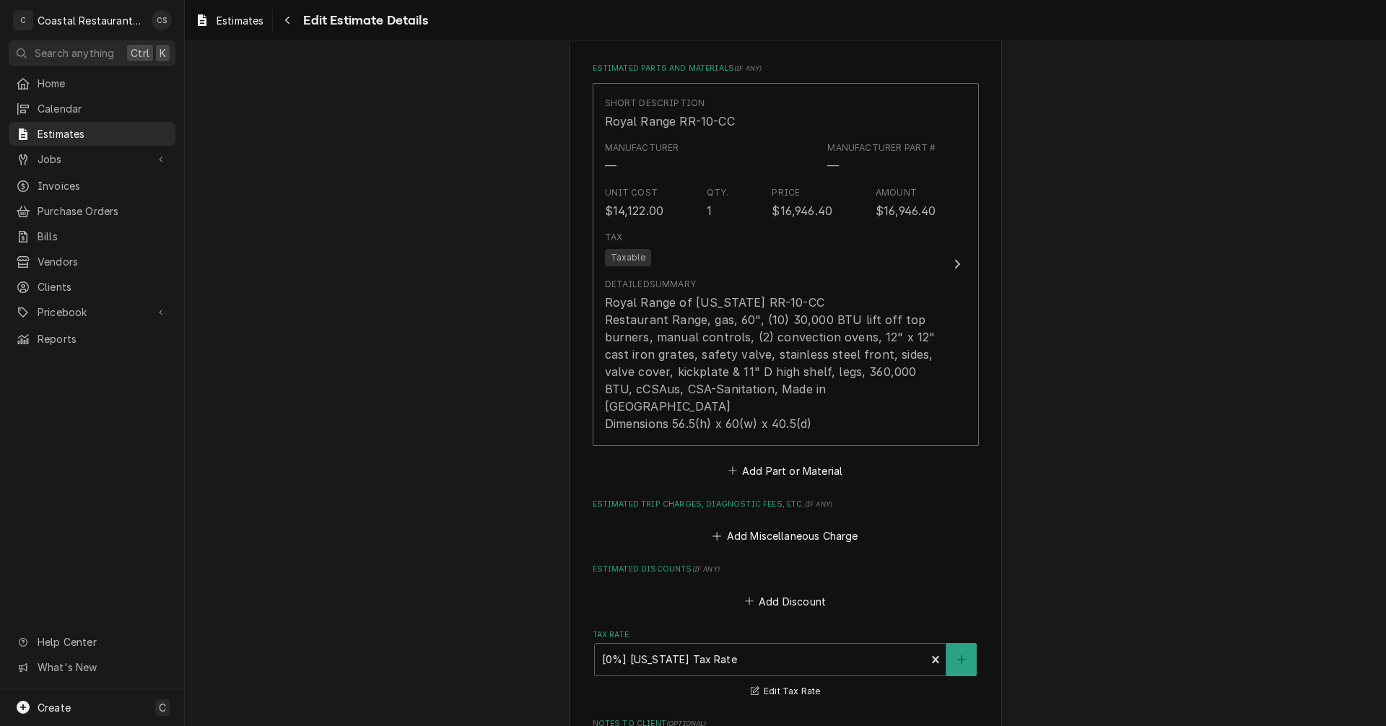
type textarea "x"
click at [791, 460] on button "Add Part or Material" at bounding box center [784, 470] width 119 height 20
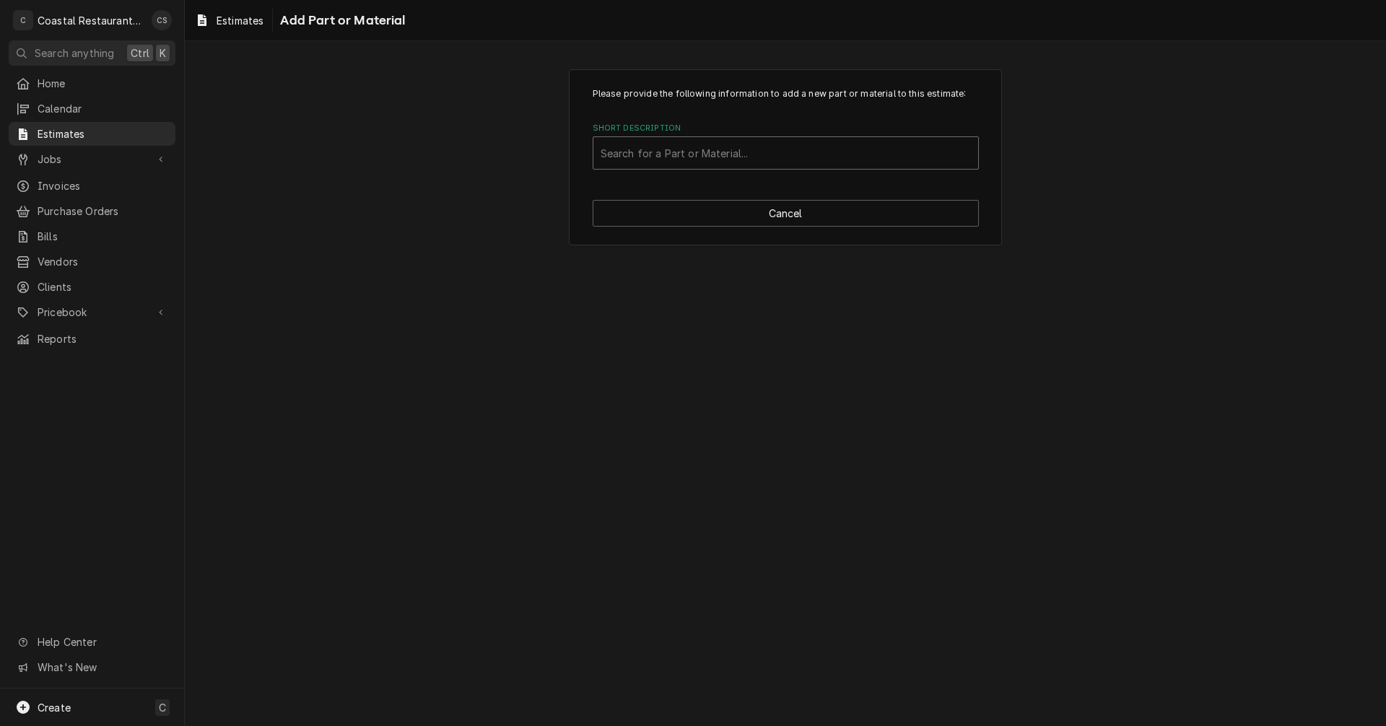
click at [692, 149] on div "Short Description" at bounding box center [786, 153] width 370 height 26
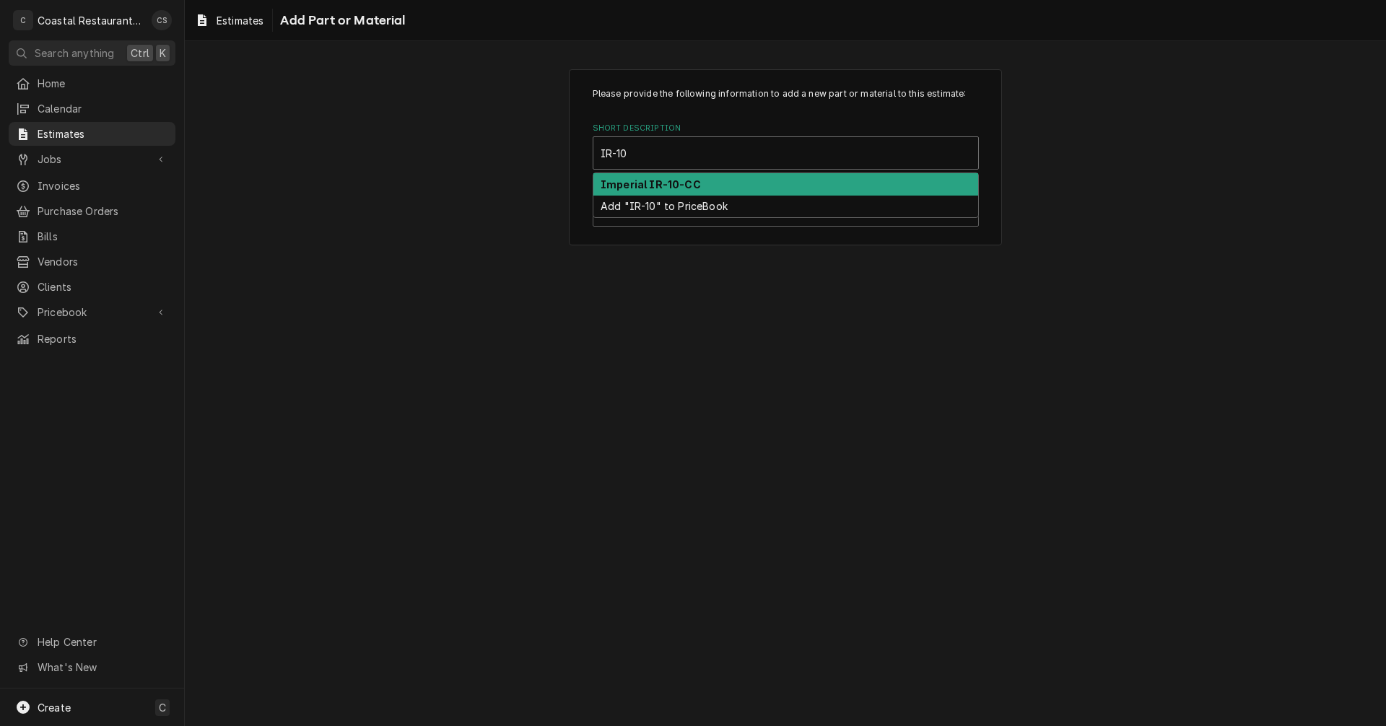
type input "IR-10-"
click at [645, 188] on strong "Imperial IR-10-CC" at bounding box center [651, 184] width 100 height 12
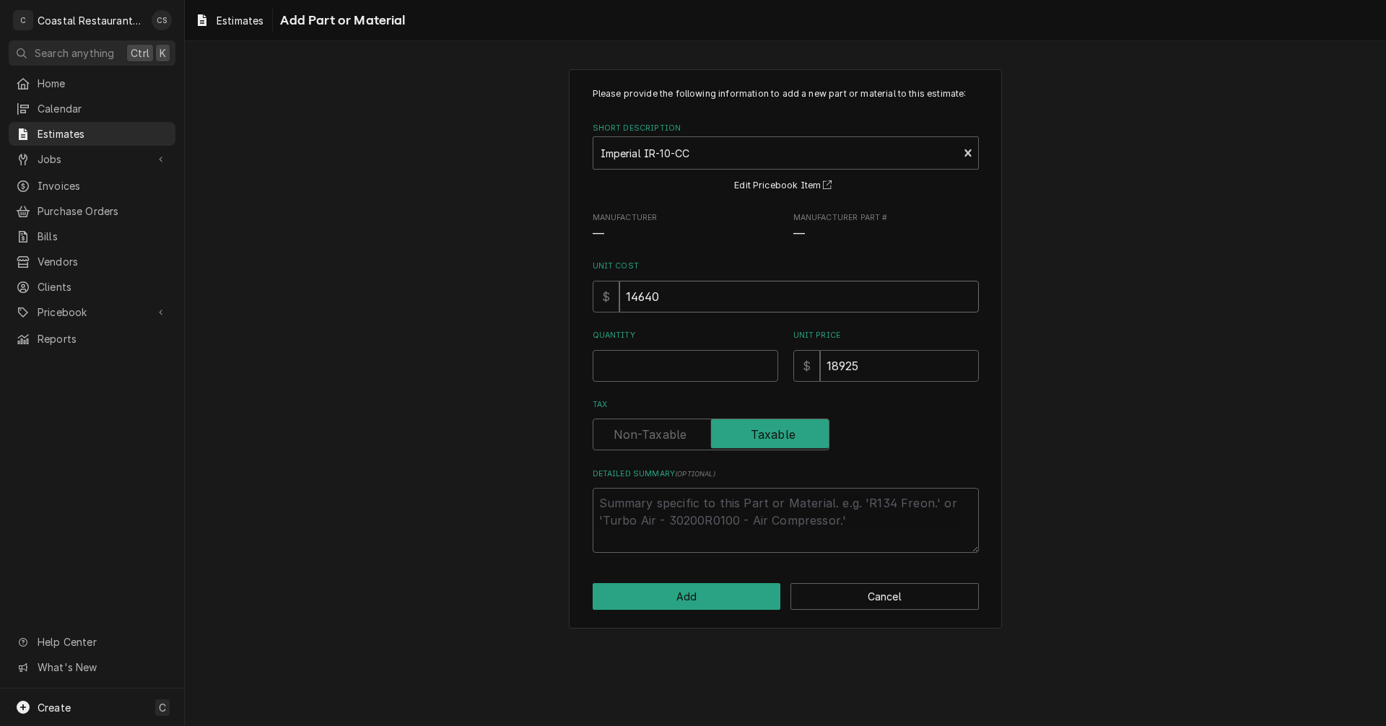
click at [681, 297] on input "14640" at bounding box center [798, 297] width 359 height 32
type textarea "x"
type input "1464"
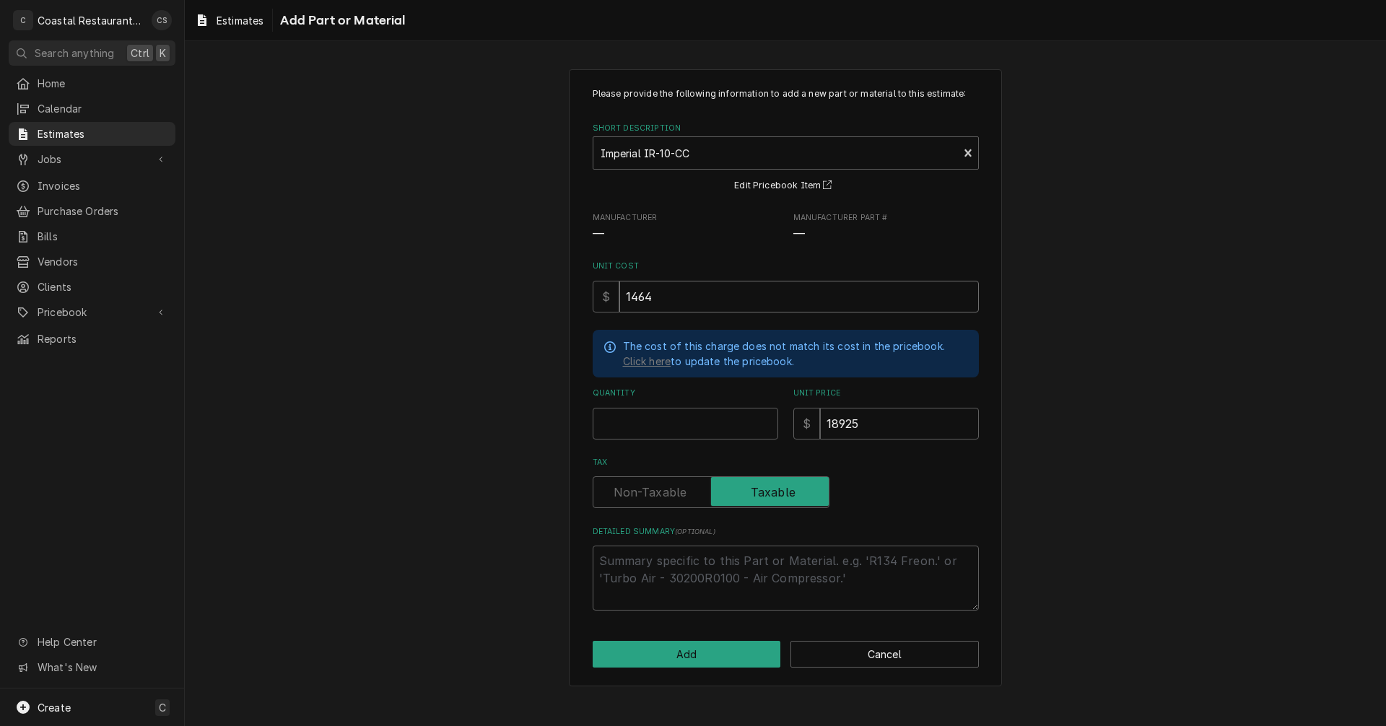
type textarea "x"
type input "146"
type textarea "x"
type input "14"
type textarea "x"
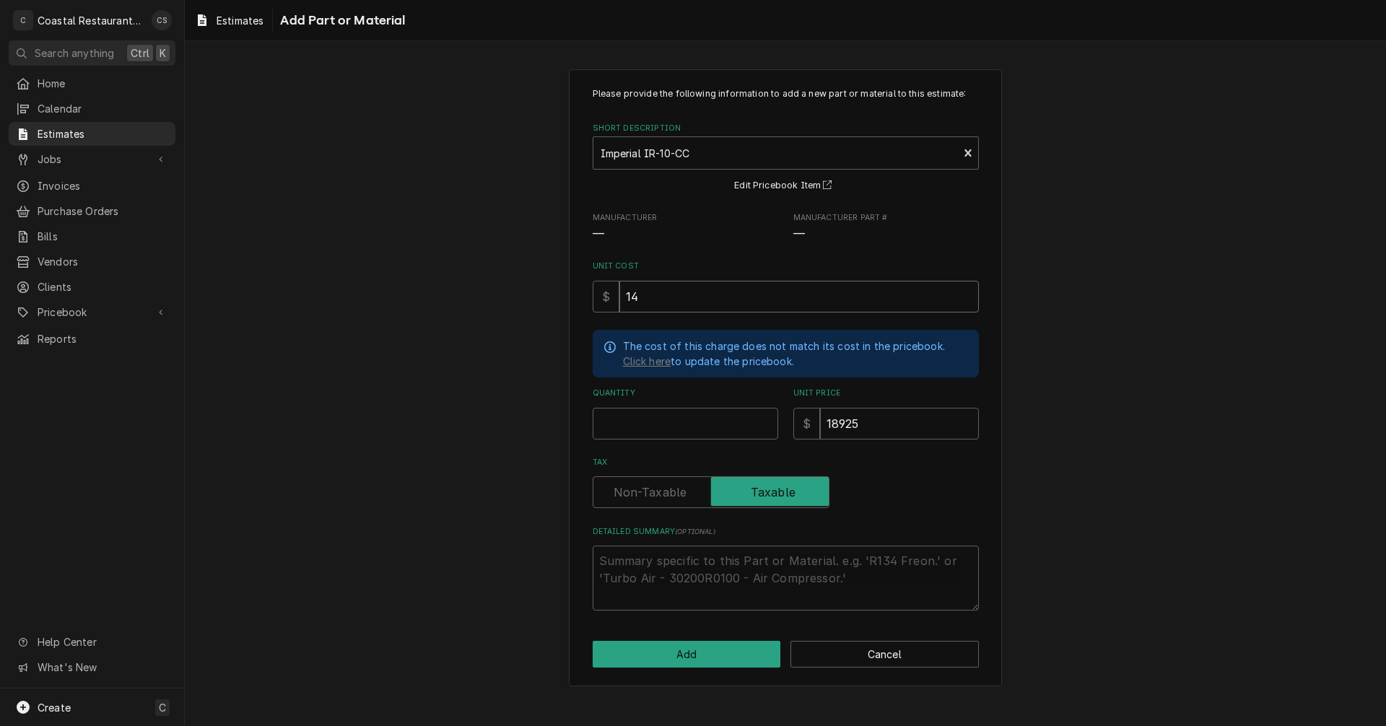
type input "140"
type textarea "x"
type input "1404"
type textarea "x"
type input "14048"
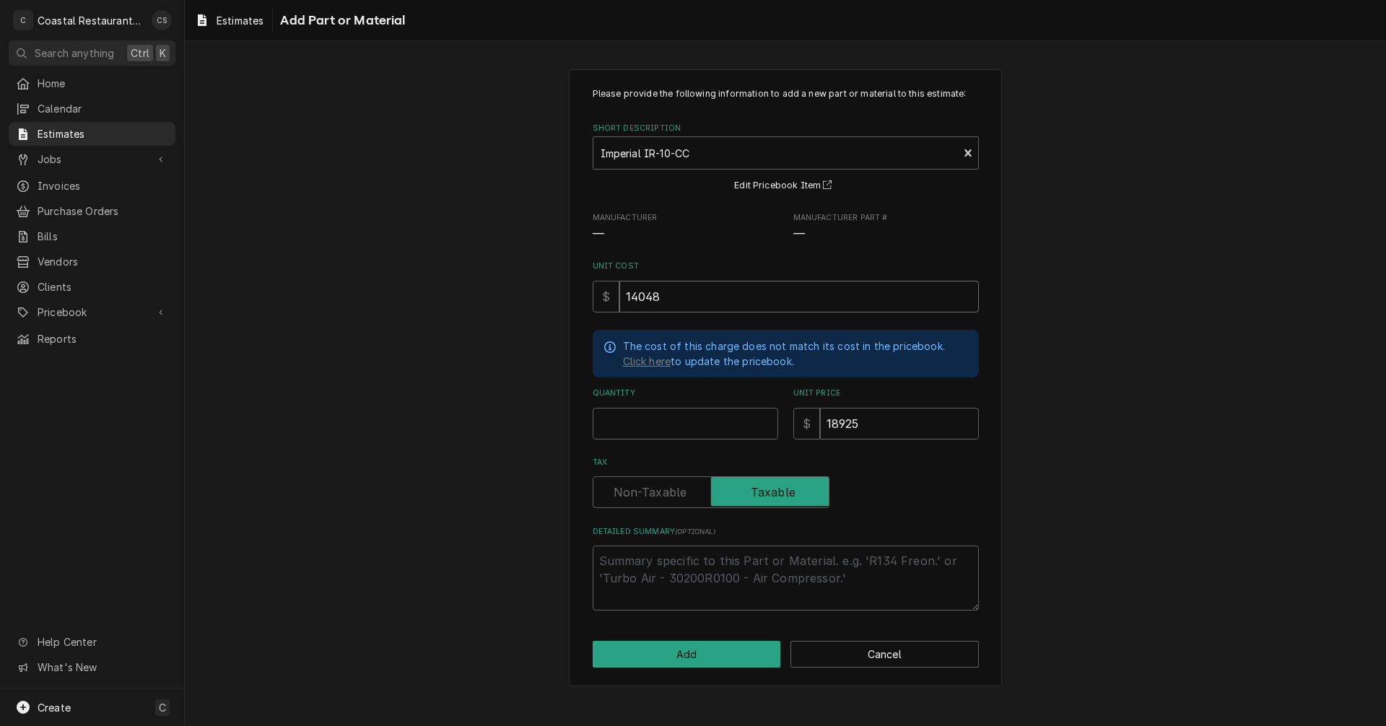
type textarea "x"
type input "14048.0"
type textarea "x"
type input "14048.00"
type textarea "x"
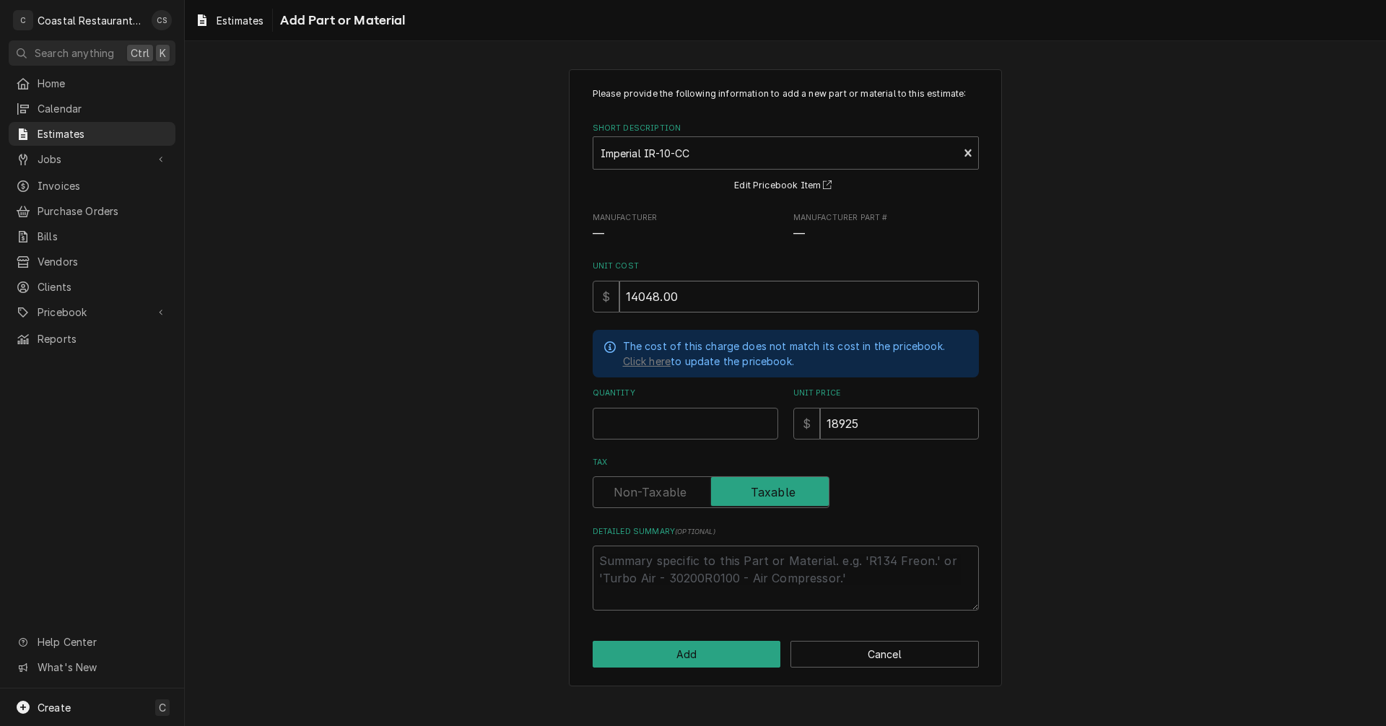
type input "14048.00"
click at [644, 422] on input "Quantity" at bounding box center [685, 424] width 185 height 32
type textarea "x"
type input "1"
type textarea "x"
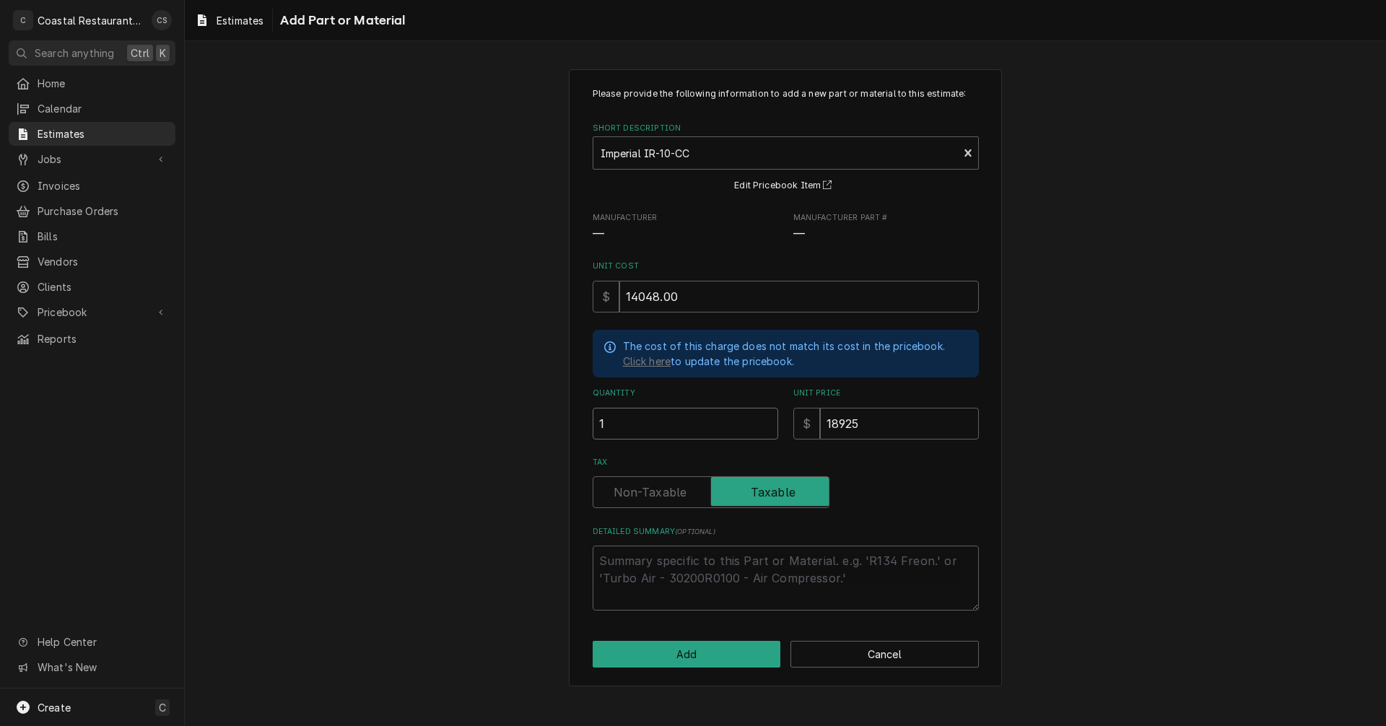
type input "1"
click at [864, 419] on input "18925" at bounding box center [899, 424] width 159 height 32
click at [878, 424] on input "18925" at bounding box center [899, 424] width 159 height 32
type textarea "x"
type input "1892"
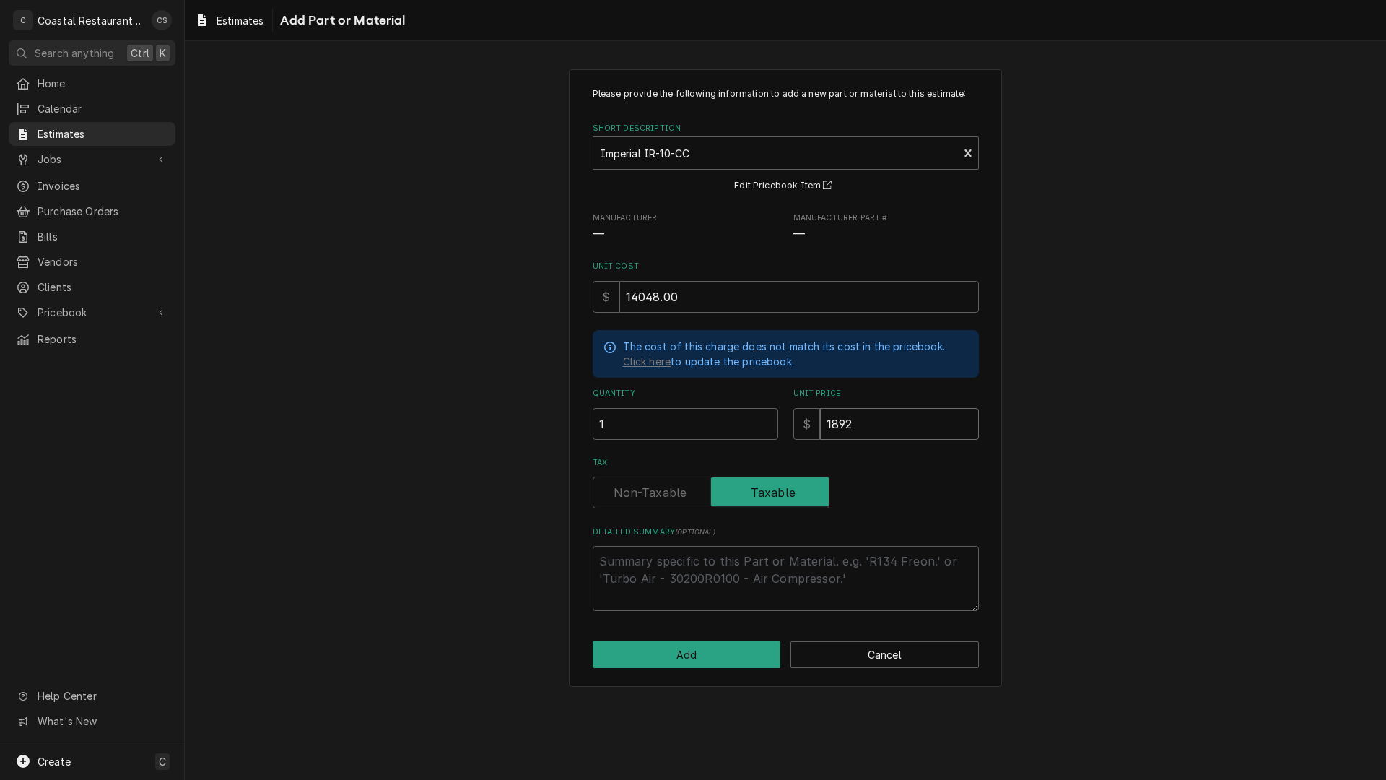
type textarea "x"
type input "189"
type textarea "x"
type input "18"
type textarea "x"
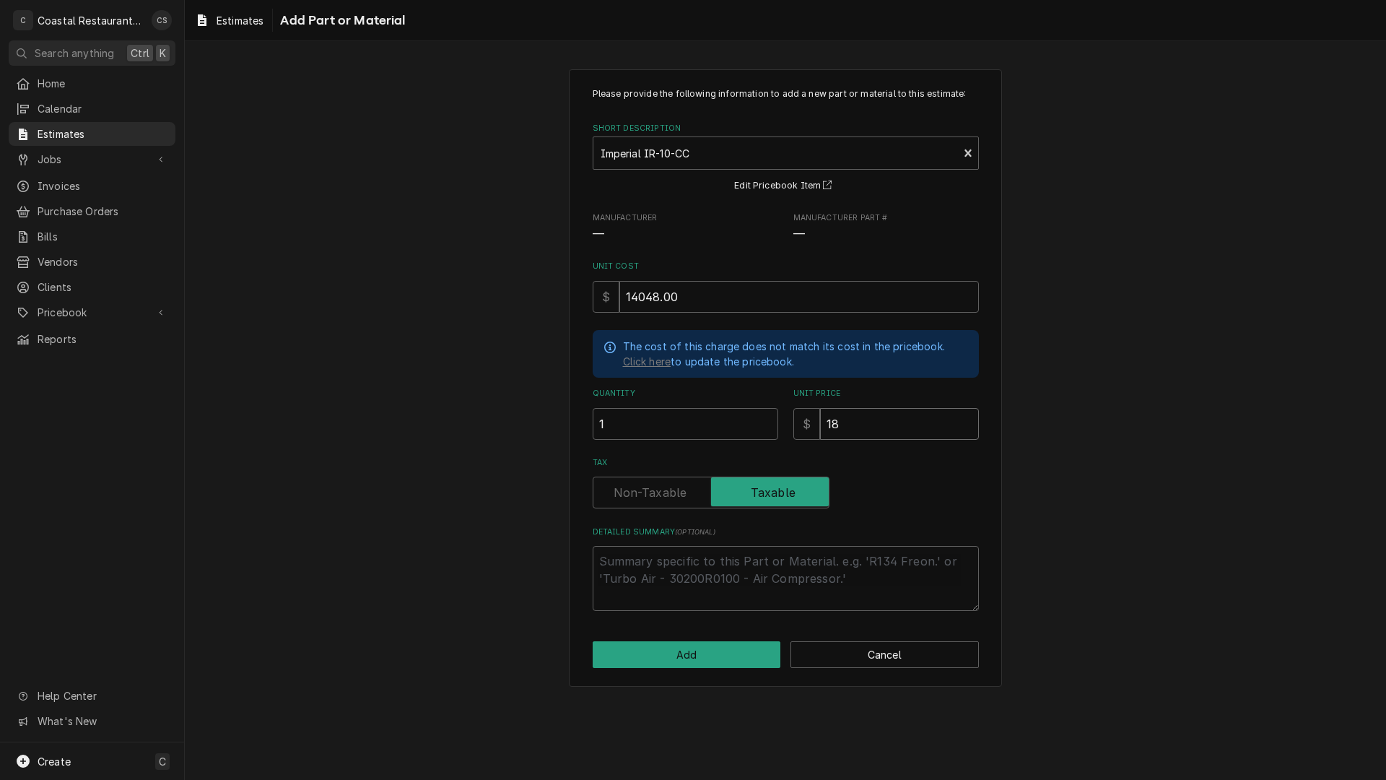
type input "1"
type textarea "x"
type input "16"
type textarea "x"
type input "168"
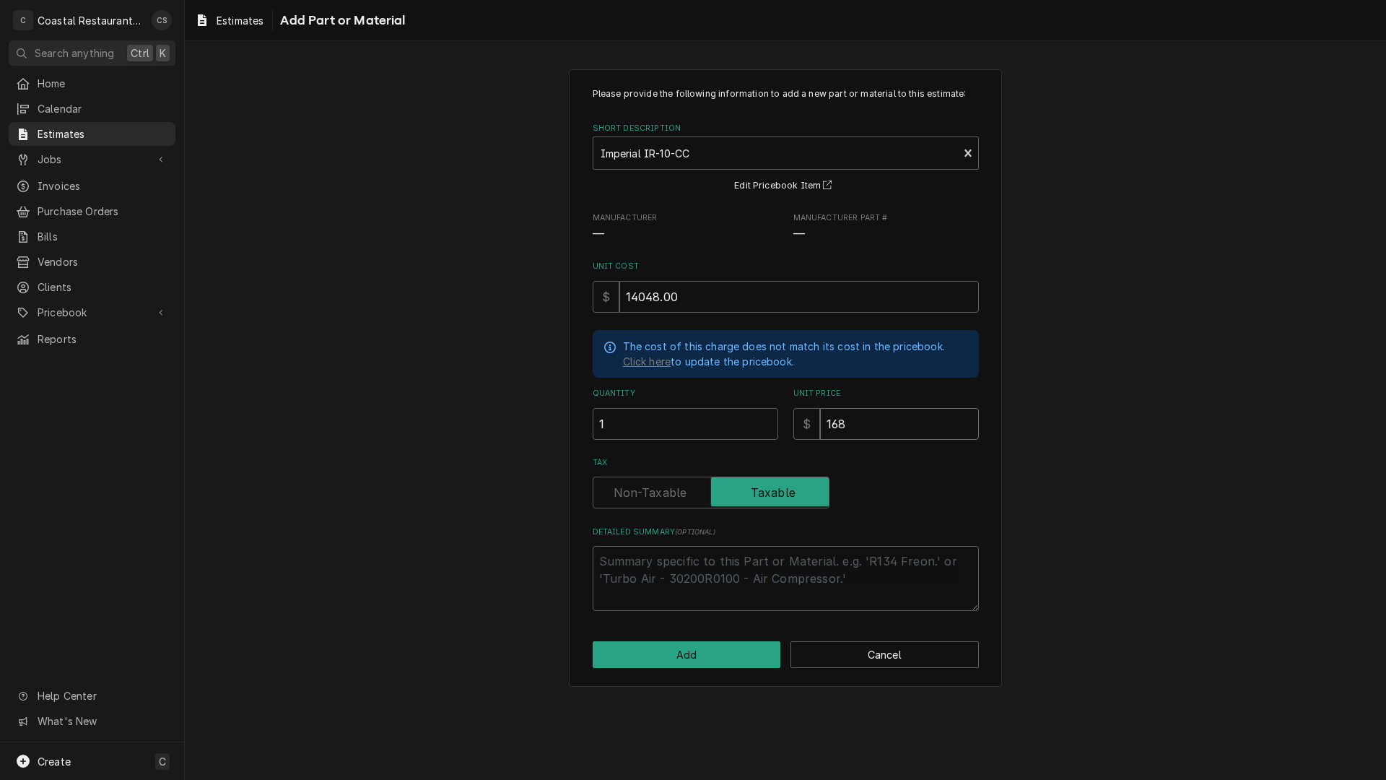
type textarea "x"
type input "1685"
type textarea "x"
type input "16857"
type textarea "x"
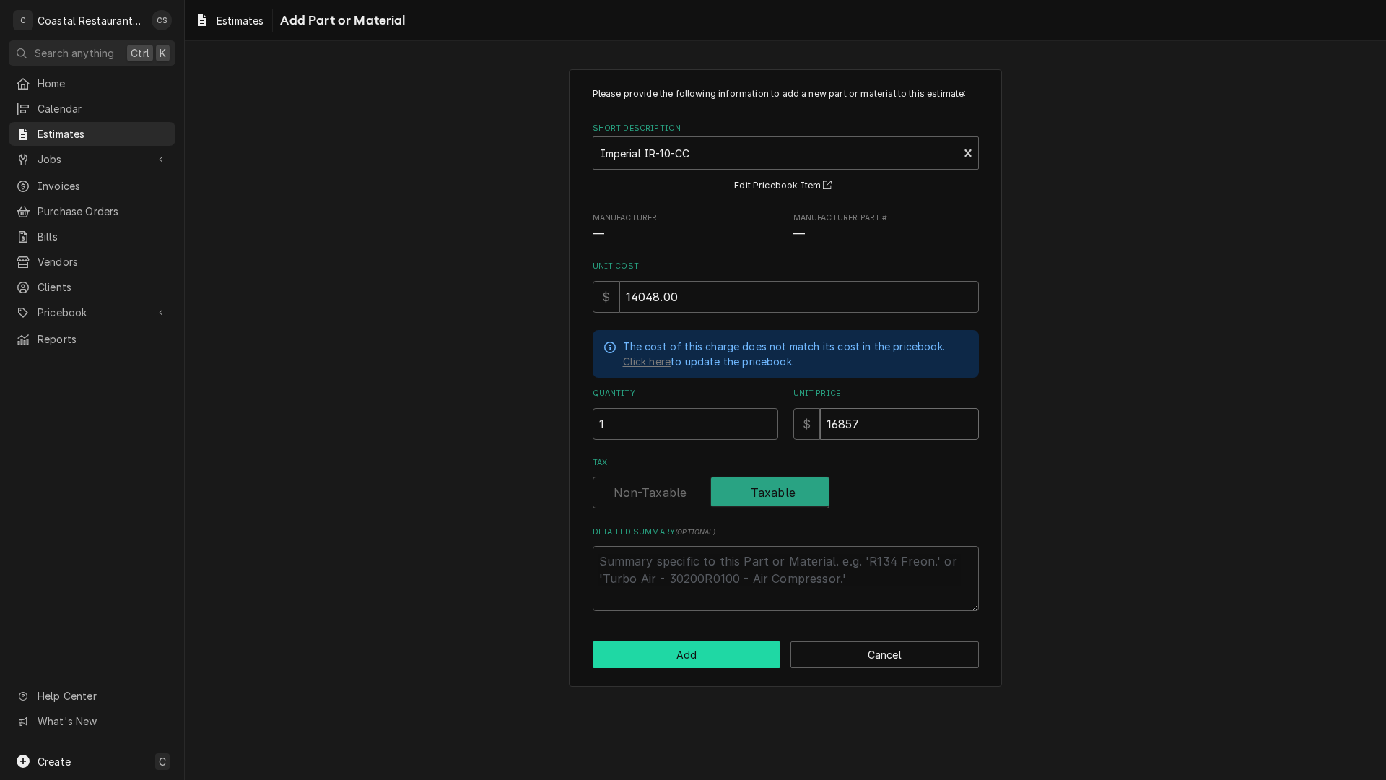
type input "16857"
click at [715, 652] on button "Add" at bounding box center [687, 654] width 188 height 27
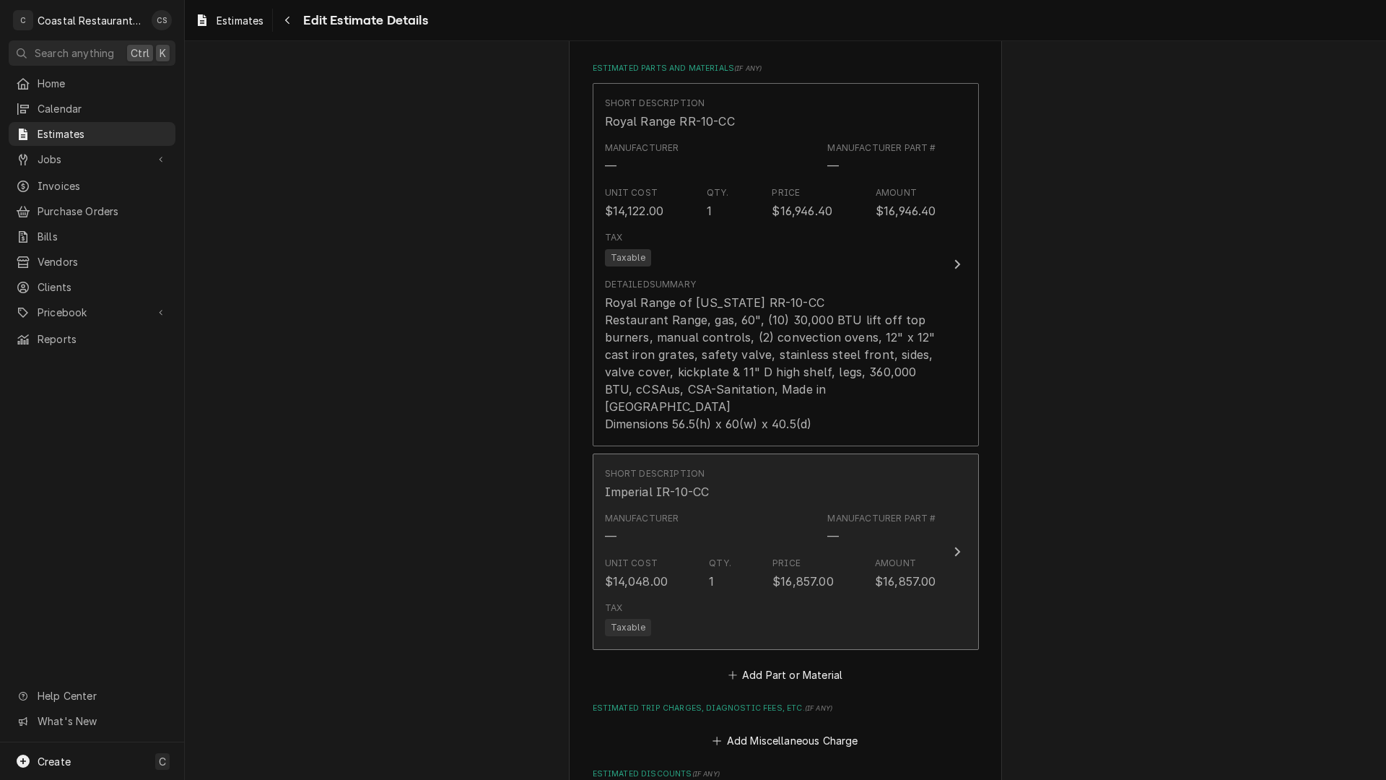
scroll to position [1608, 0]
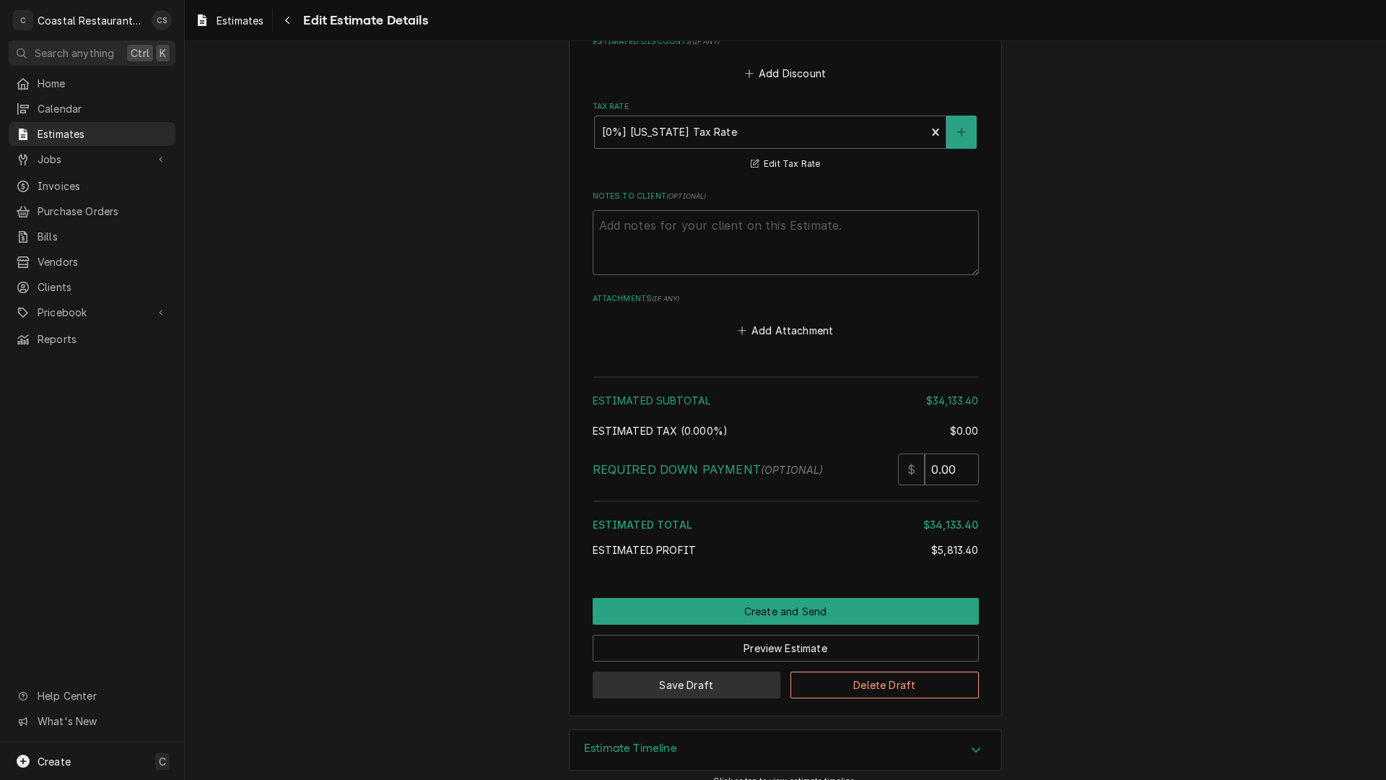
click at [741, 671] on button "Save Draft" at bounding box center [687, 684] width 188 height 27
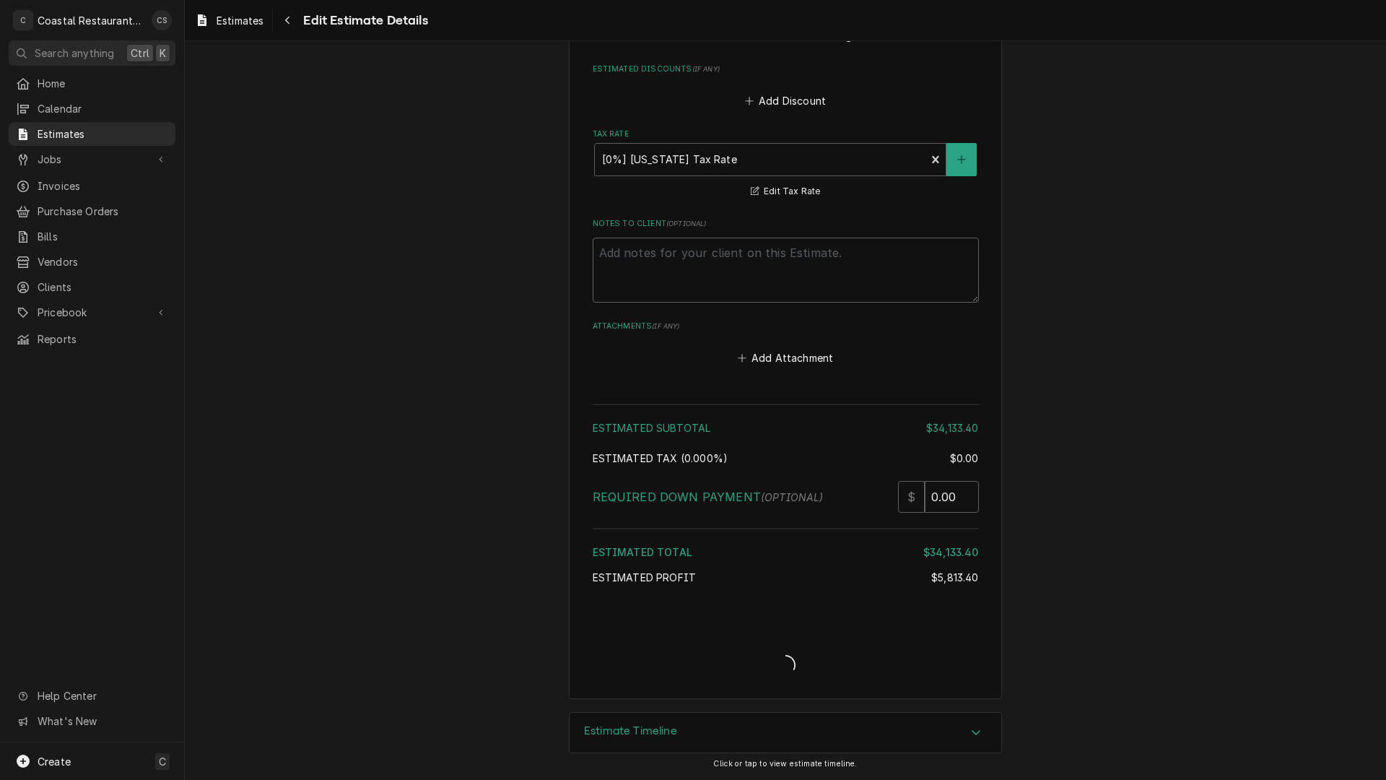
scroll to position [2313, 0]
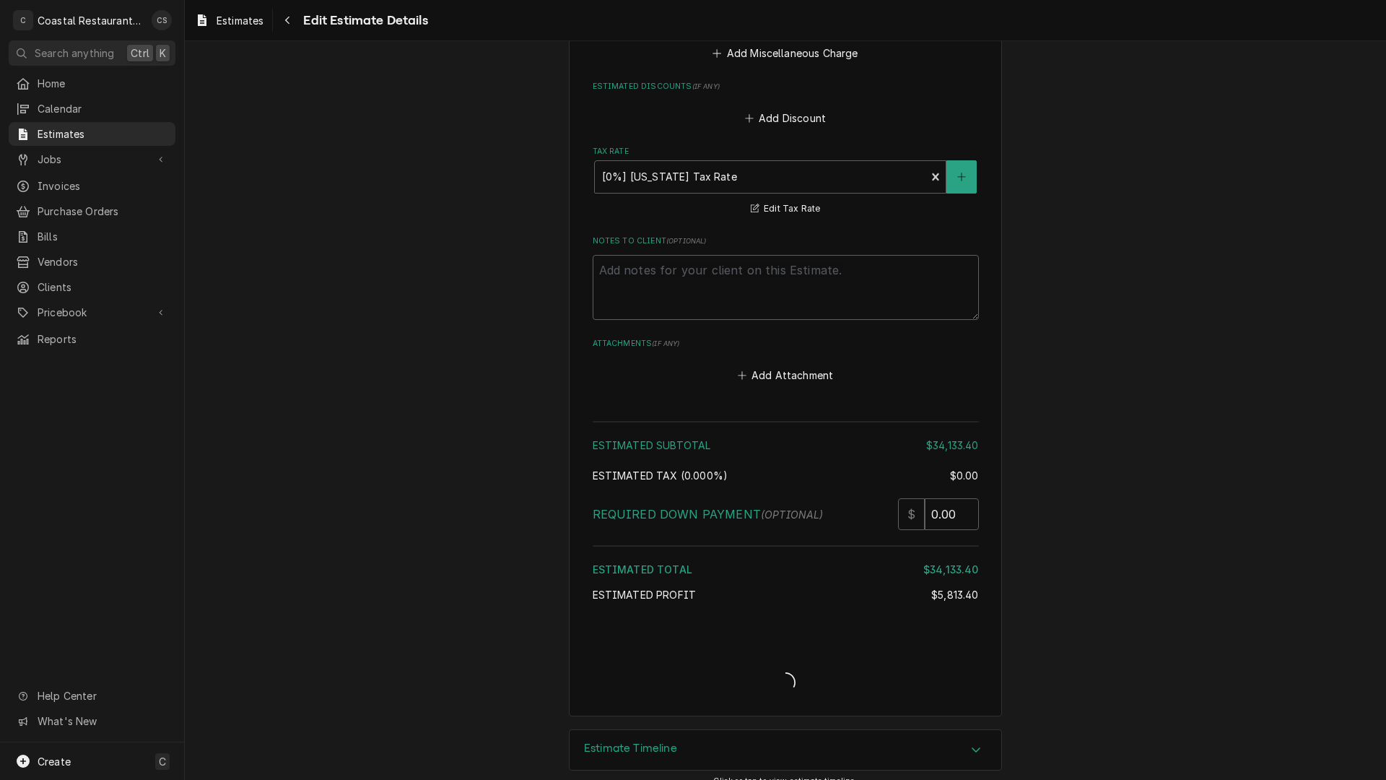
type textarea "x"
